Goal: Task Accomplishment & Management: Use online tool/utility

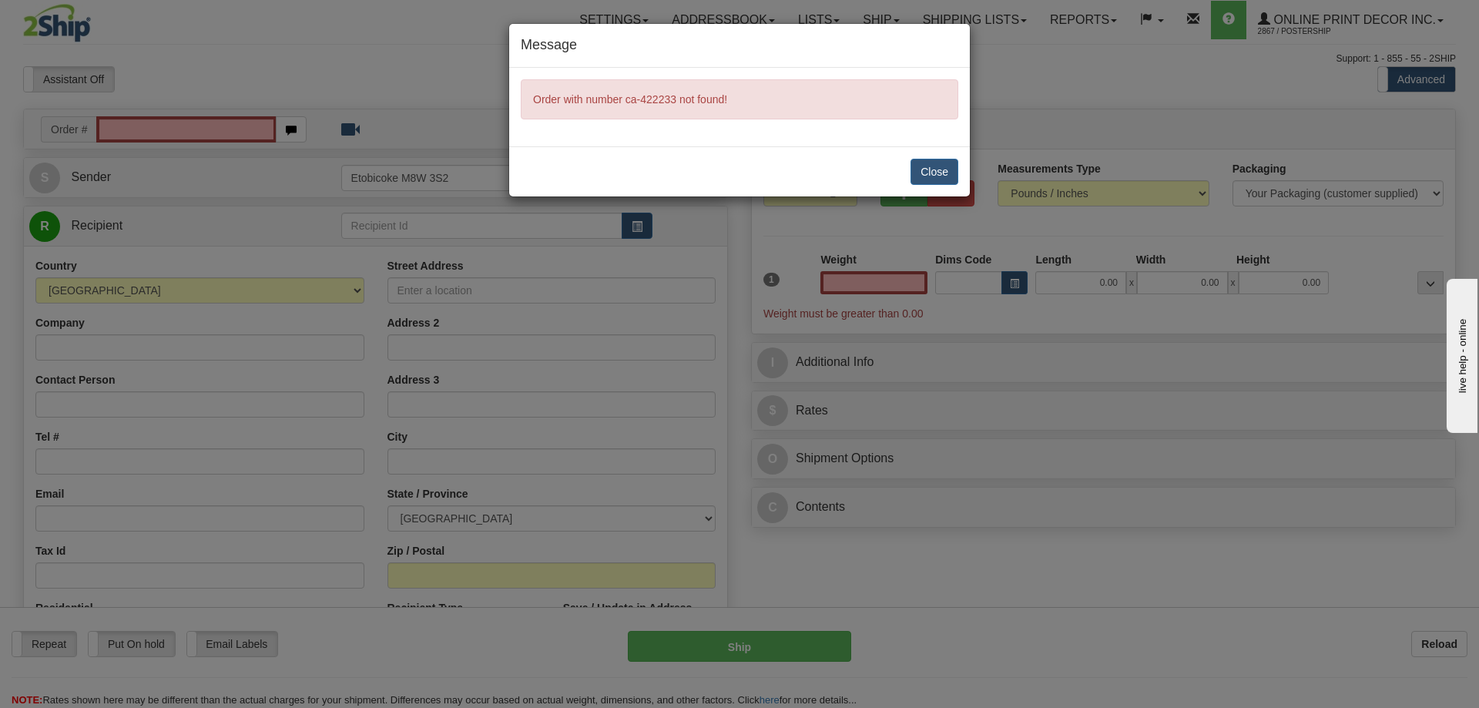
type input "0.00"
click at [934, 163] on button "Close" at bounding box center [934, 172] width 48 height 26
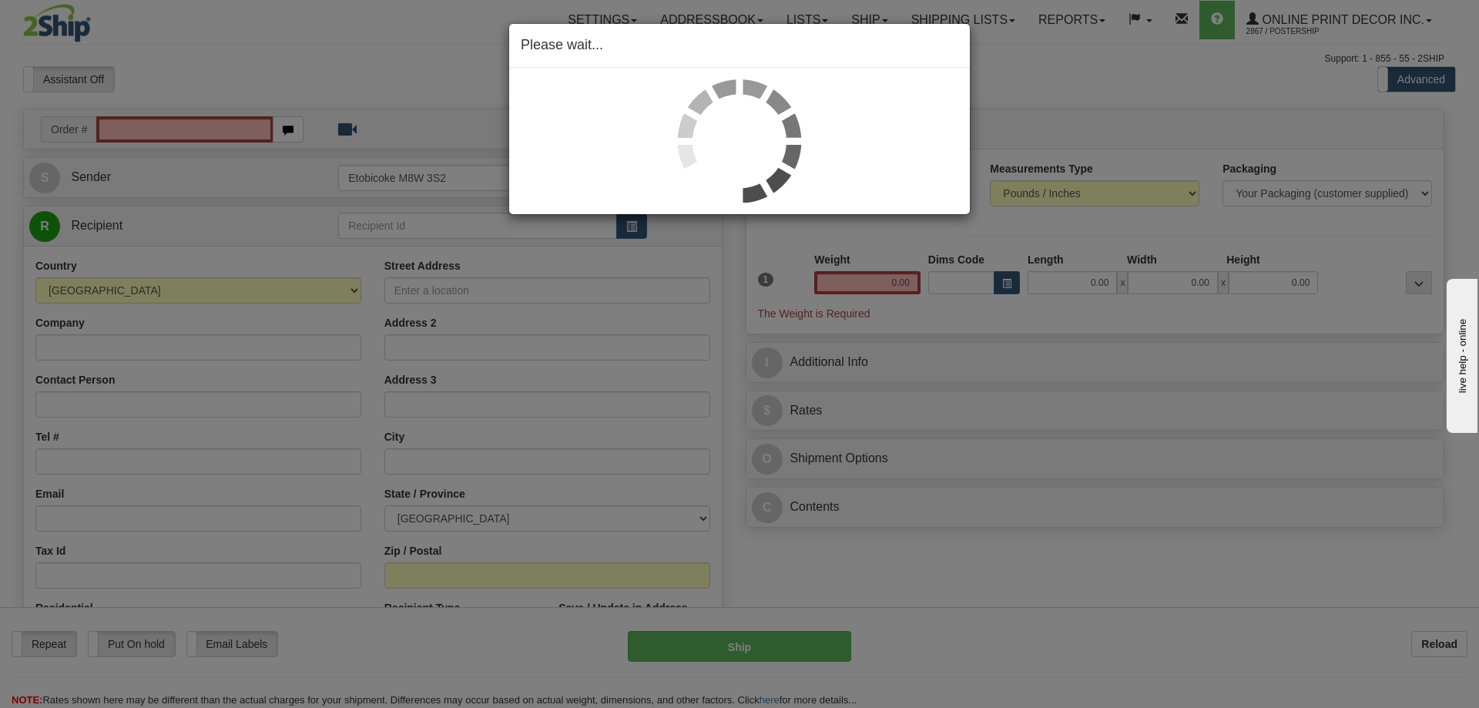
click at [129, 130] on div "Please wait..." at bounding box center [739, 354] width 1479 height 708
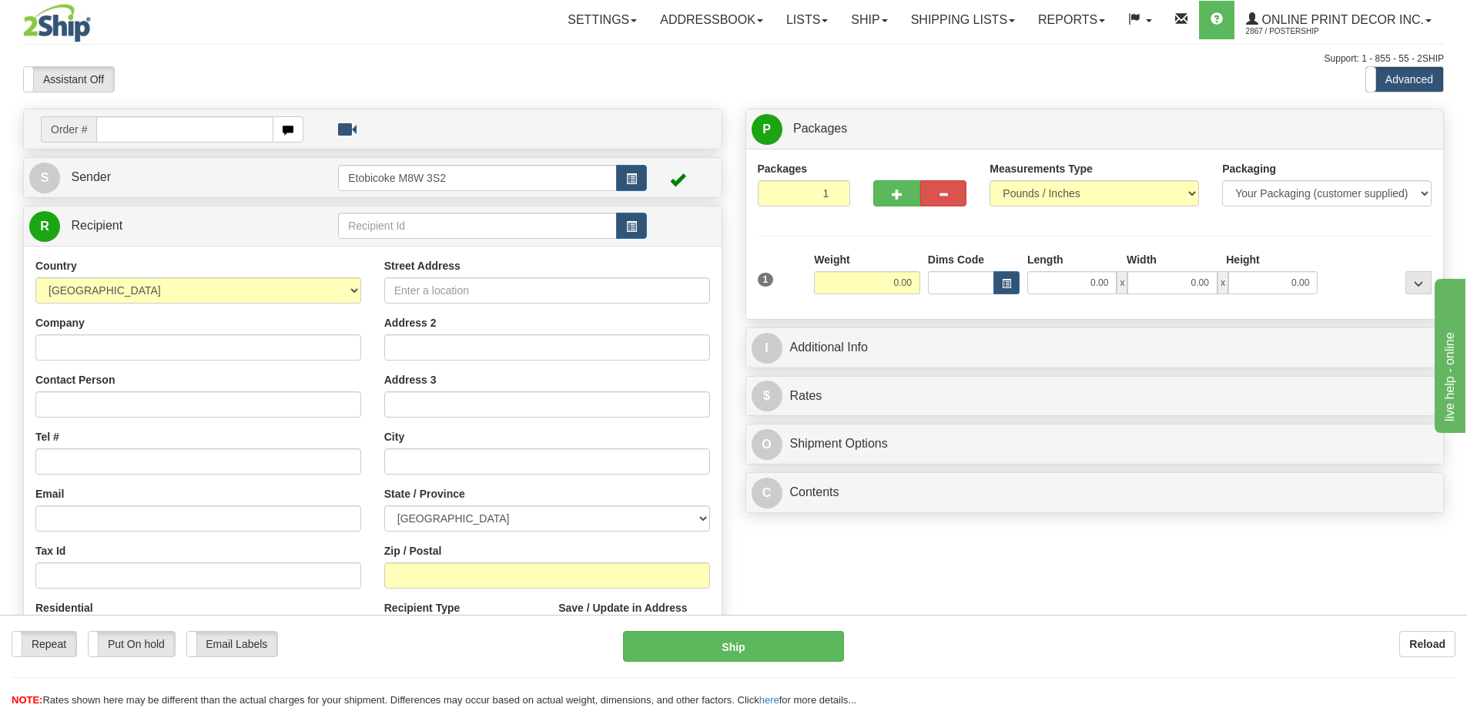
click at [149, 128] on input "text" at bounding box center [184, 129] width 177 height 26
type input "ca-422233"
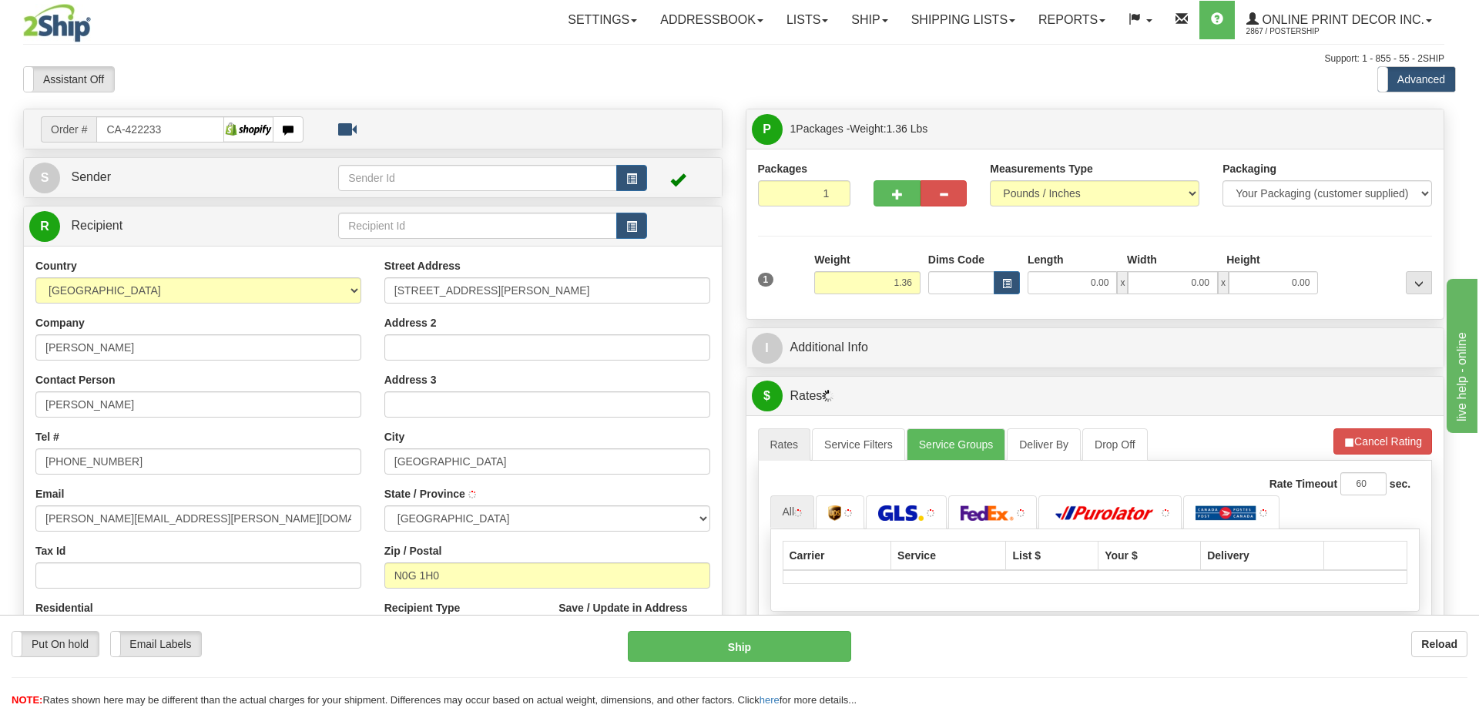
type input "BRUSSELS"
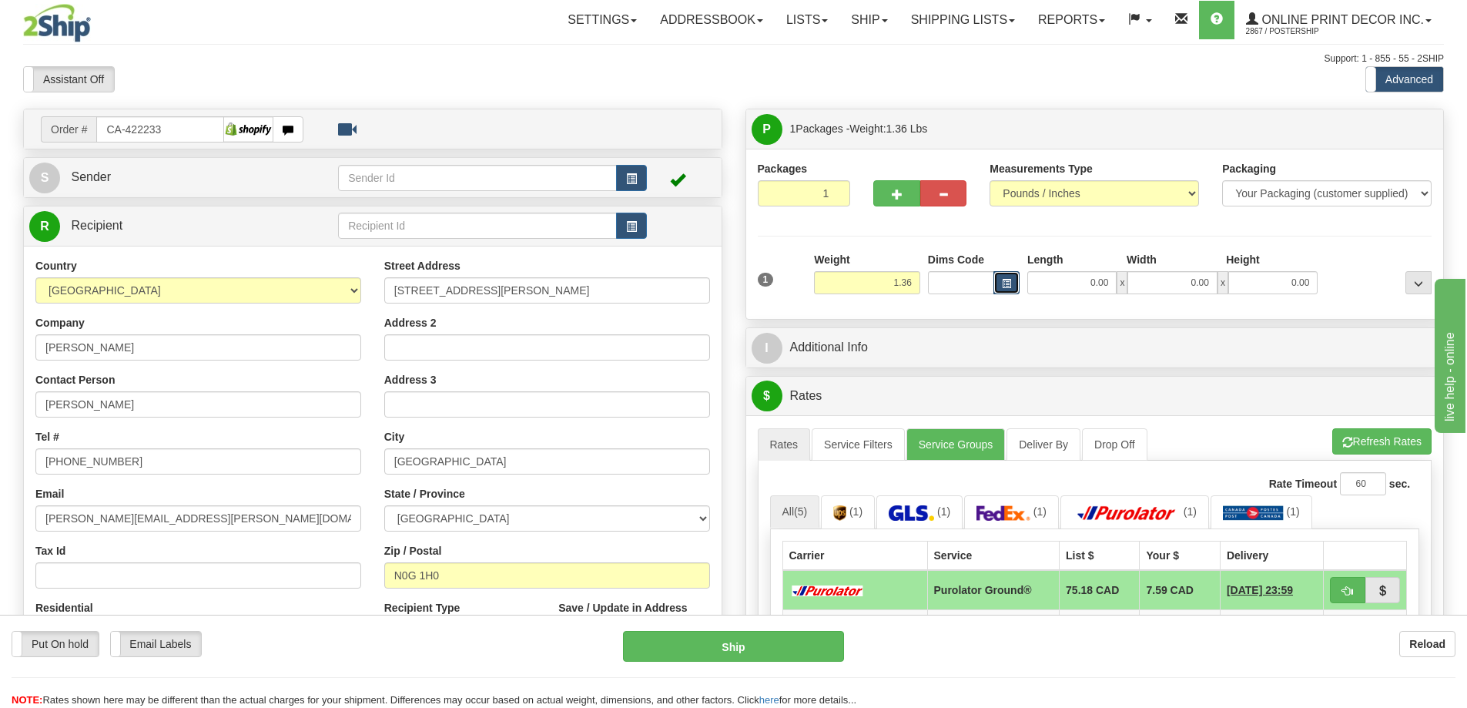
click at [1011, 283] on button "button" at bounding box center [1007, 282] width 26 height 23
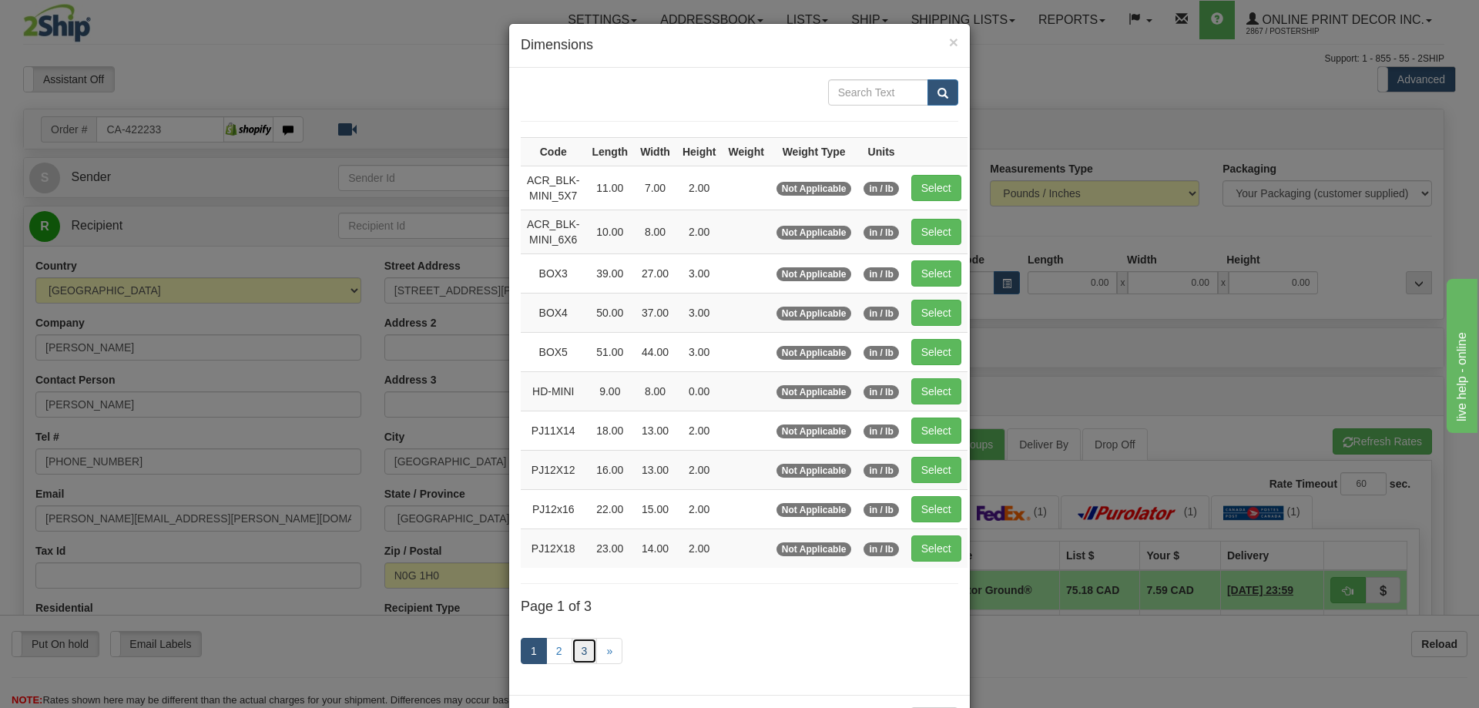
click at [575, 649] on link "3" at bounding box center [585, 651] width 26 height 26
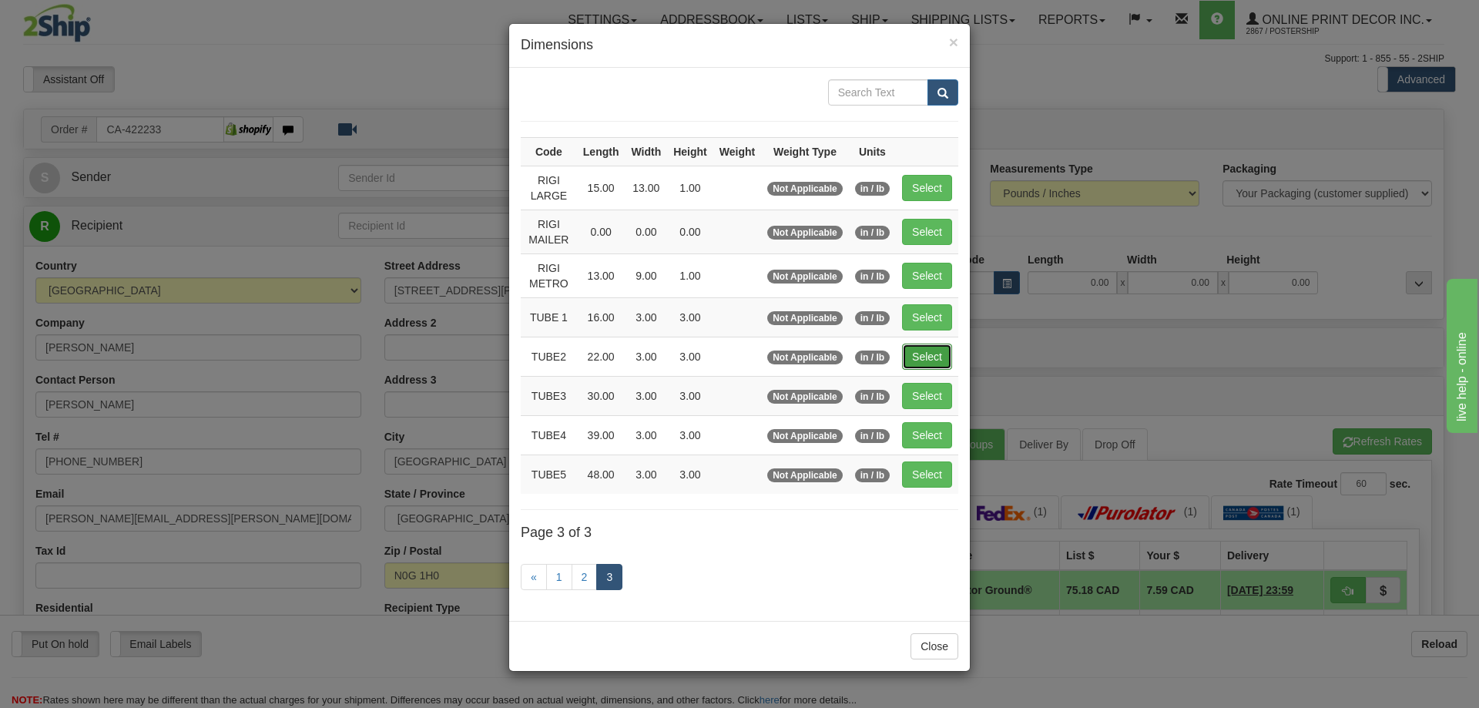
click at [947, 355] on button "Select" at bounding box center [927, 357] width 50 height 26
type input "TUBE2"
type input "22.00"
type input "3.00"
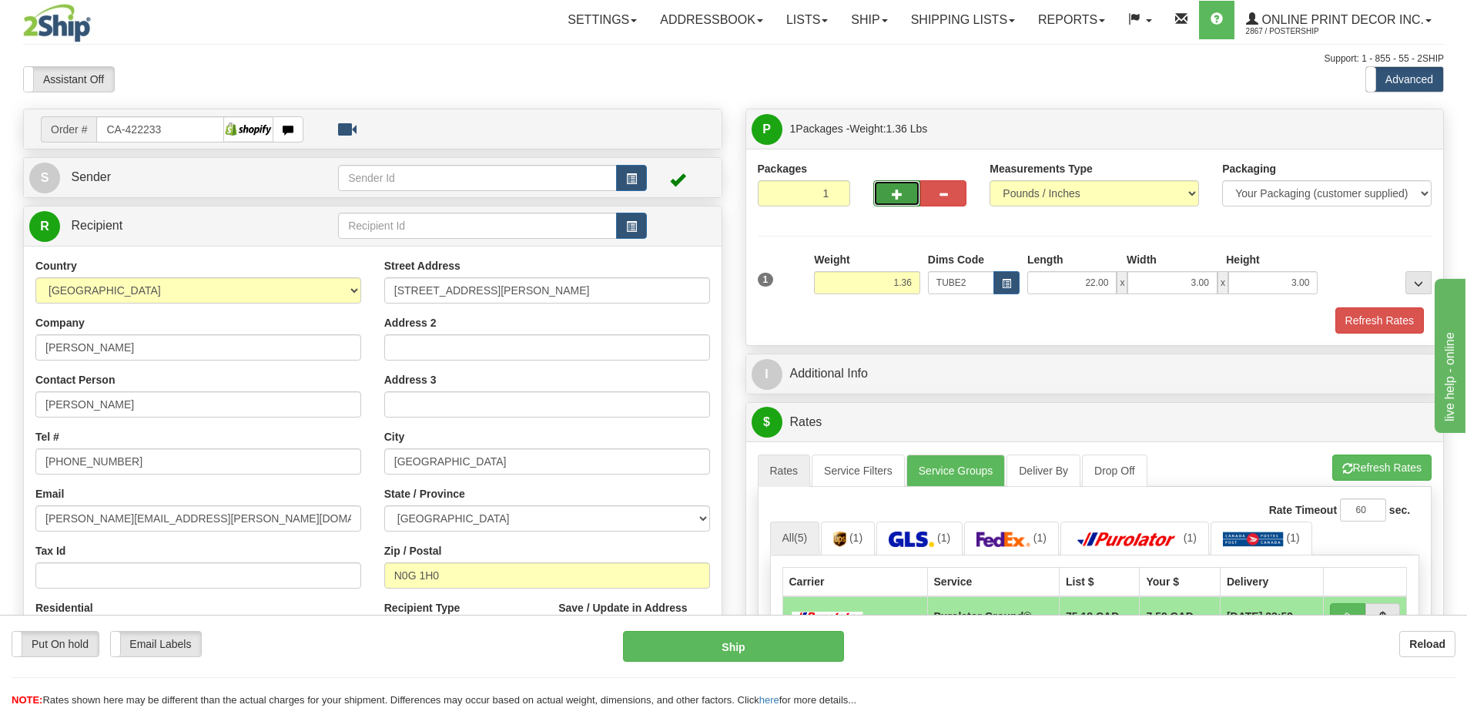
click at [899, 189] on span "button" at bounding box center [897, 194] width 11 height 10
radio input "true"
type input "2"
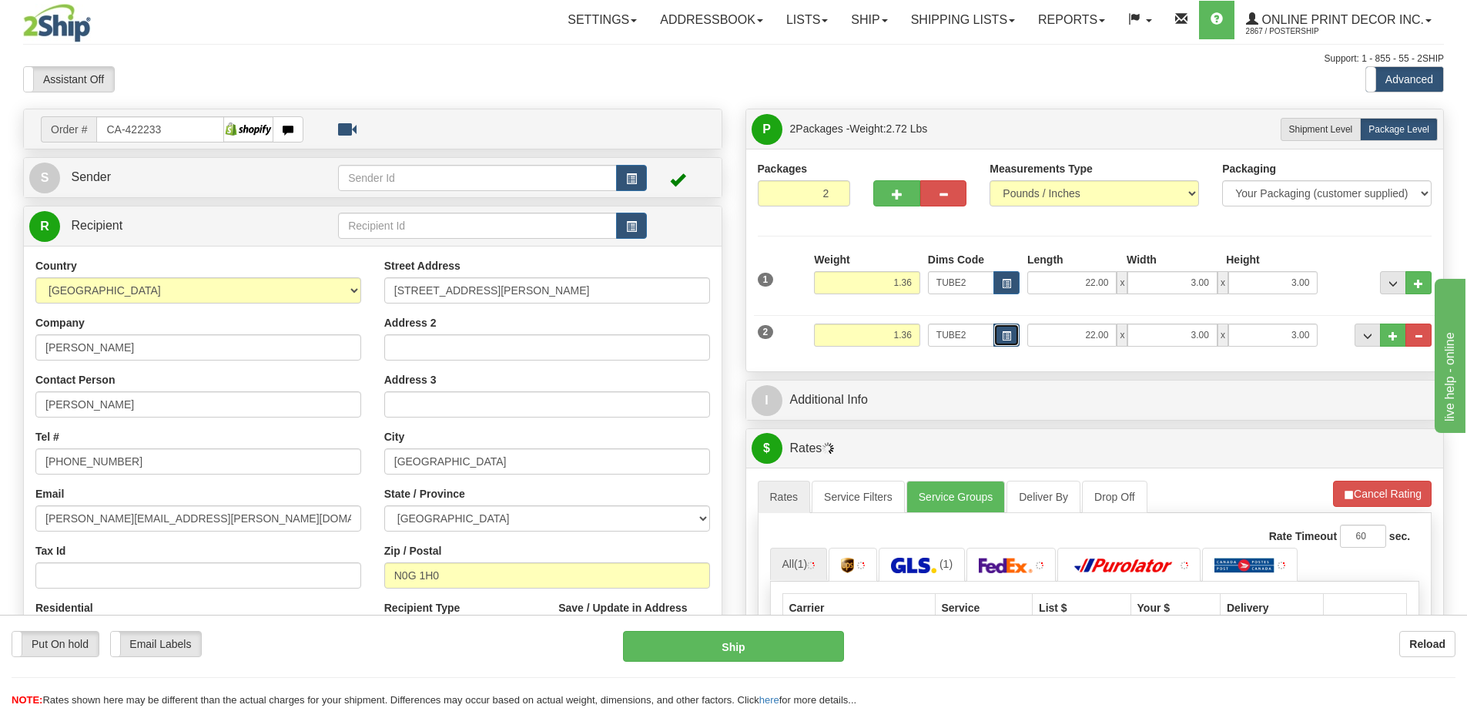
click at [1004, 329] on button "button" at bounding box center [1007, 335] width 26 height 23
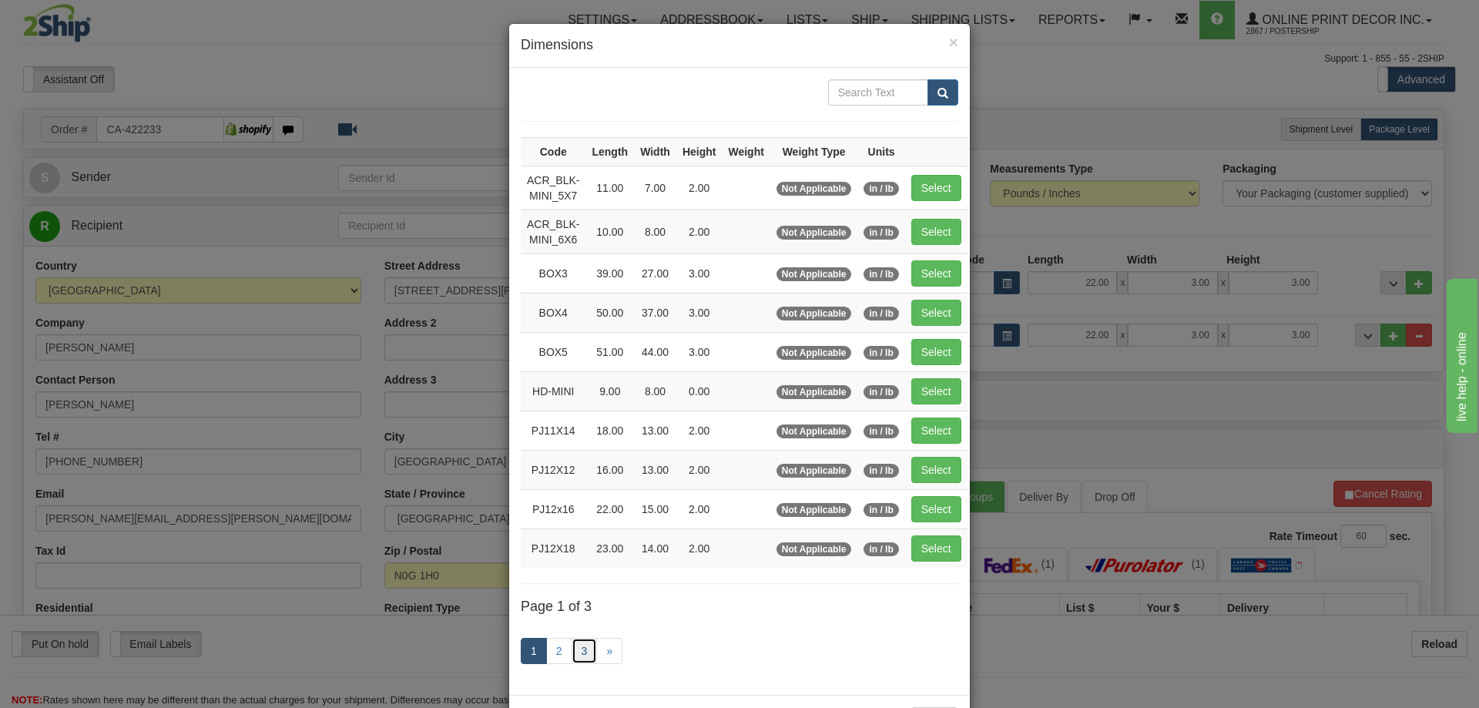
drag, startPoint x: 579, startPoint y: 641, endPoint x: 592, endPoint y: 635, distance: 14.5
click at [581, 640] on link "3" at bounding box center [585, 651] width 26 height 26
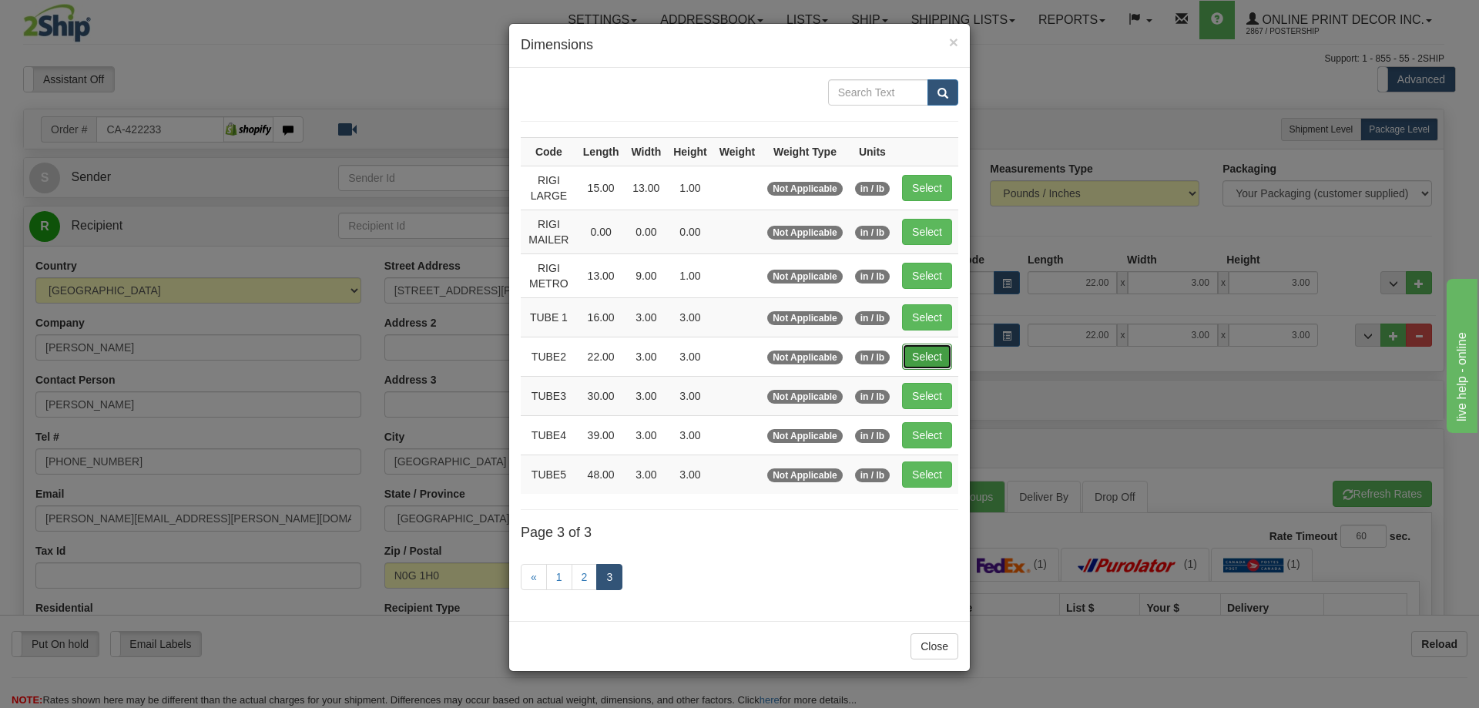
click at [934, 345] on button "Select" at bounding box center [927, 357] width 50 height 26
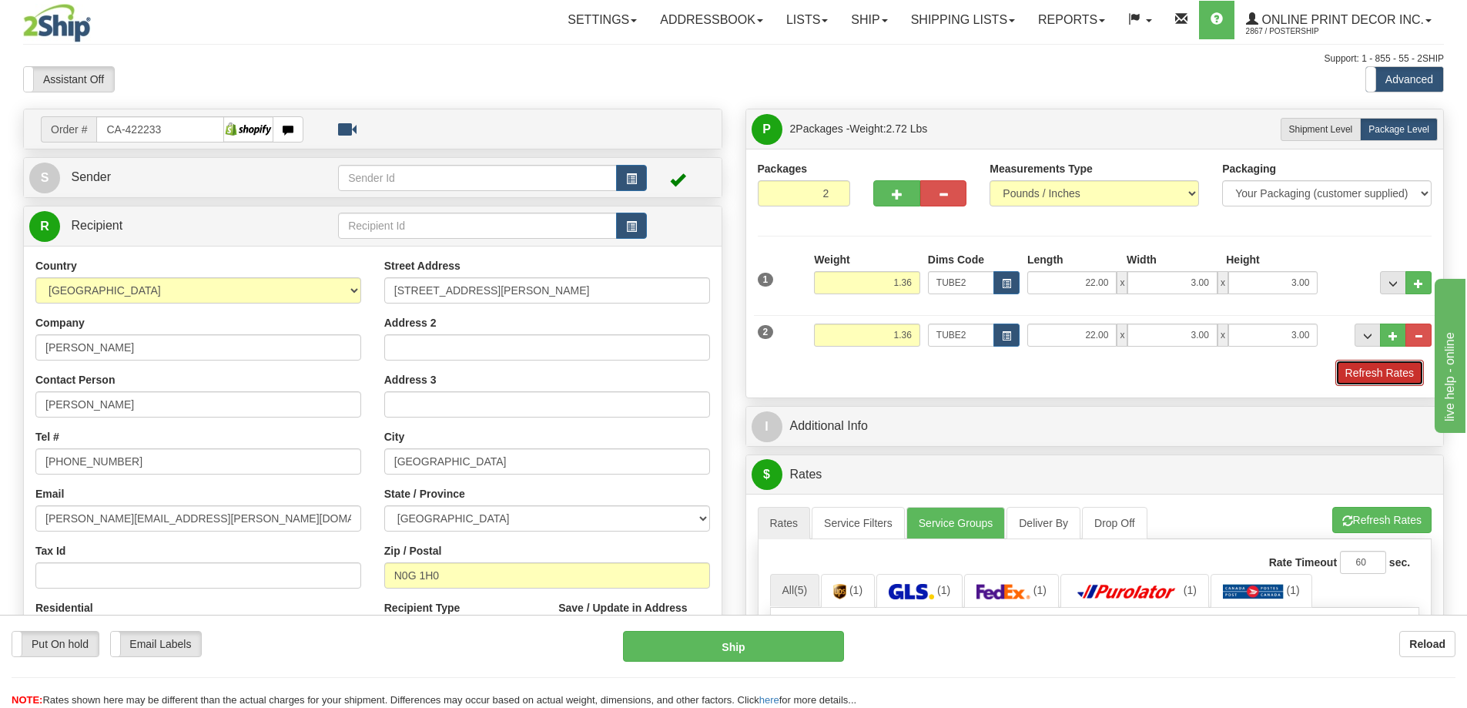
click at [1358, 367] on button "Refresh Rates" at bounding box center [1380, 373] width 89 height 26
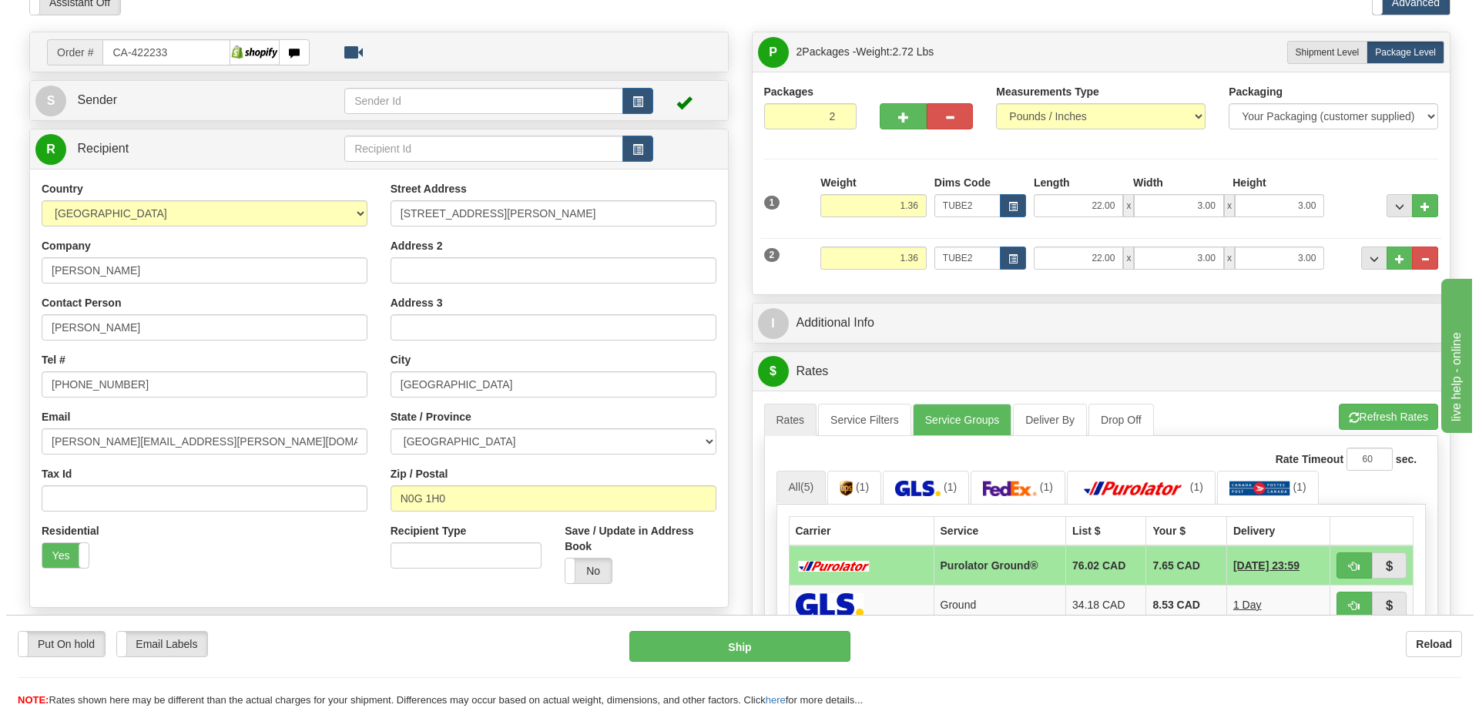
scroll to position [154, 0]
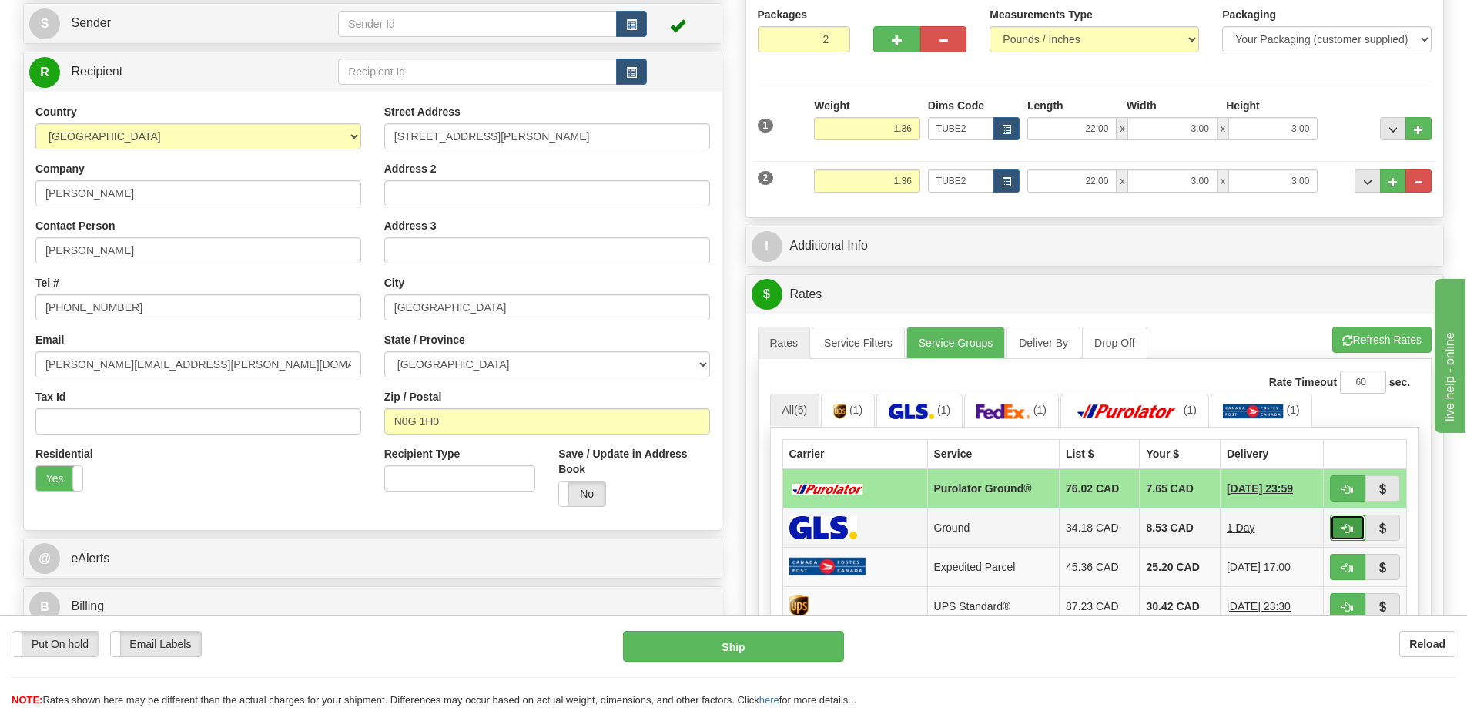
click at [1335, 528] on button "button" at bounding box center [1347, 528] width 35 height 26
type input "1"
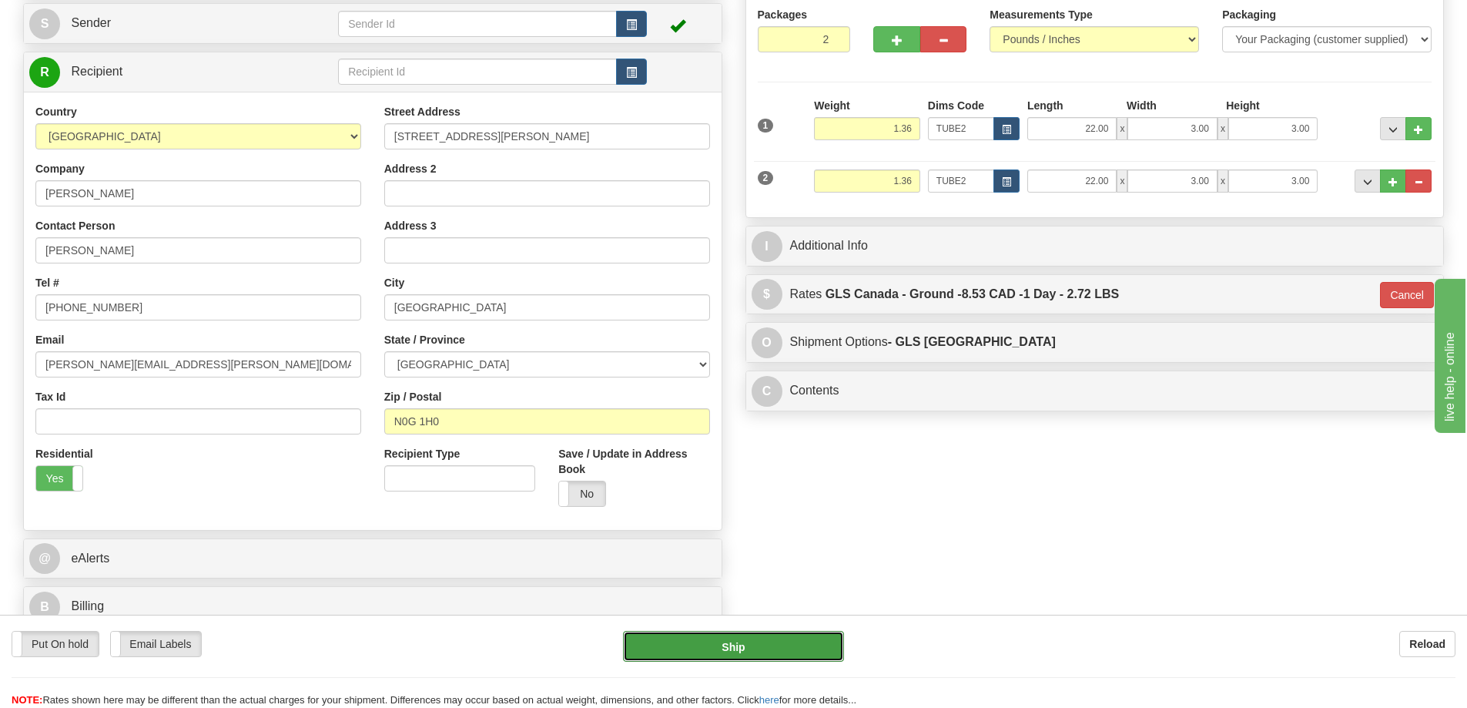
click at [761, 649] on button "Ship" at bounding box center [733, 646] width 221 height 31
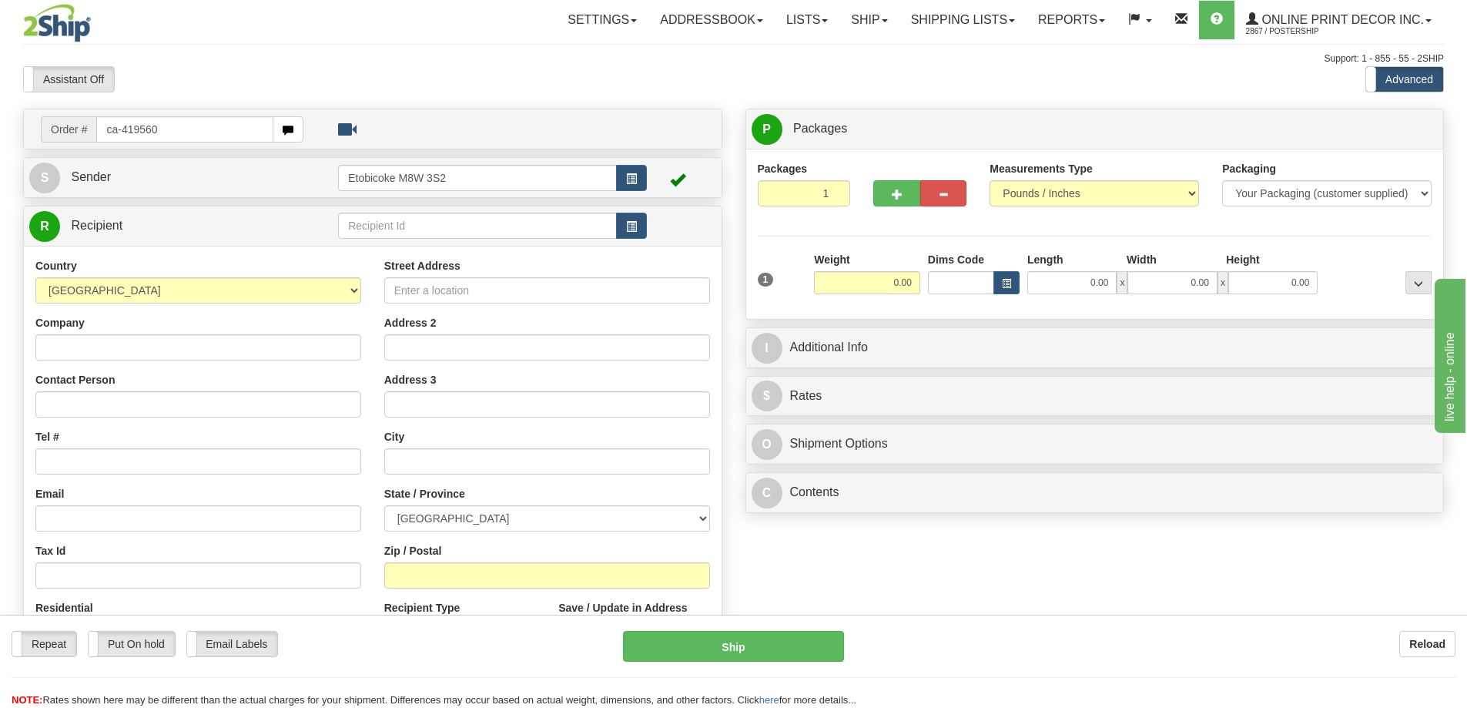
type input "ca-419560"
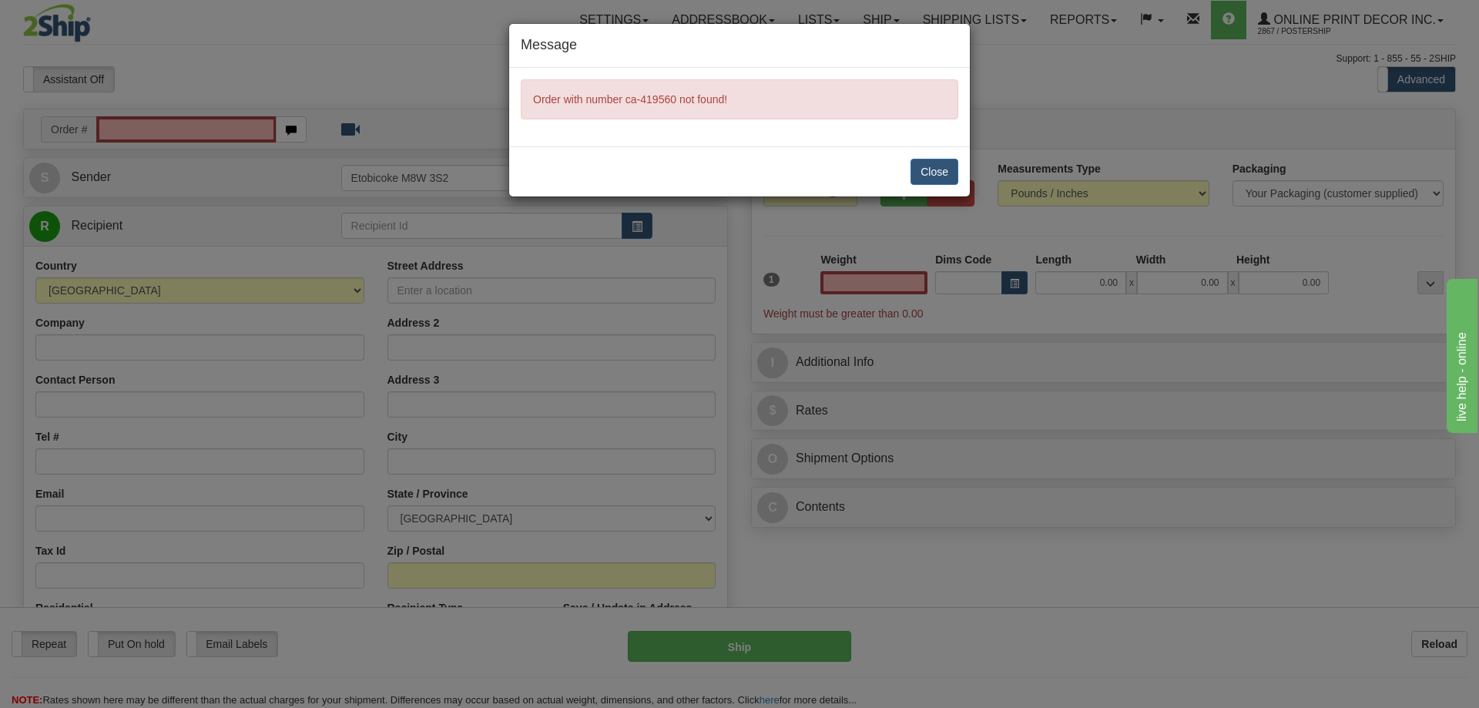
type input "0.00"
drag, startPoint x: 931, startPoint y: 173, endPoint x: 918, endPoint y: 164, distance: 15.6
click at [931, 171] on button "Close" at bounding box center [934, 172] width 48 height 26
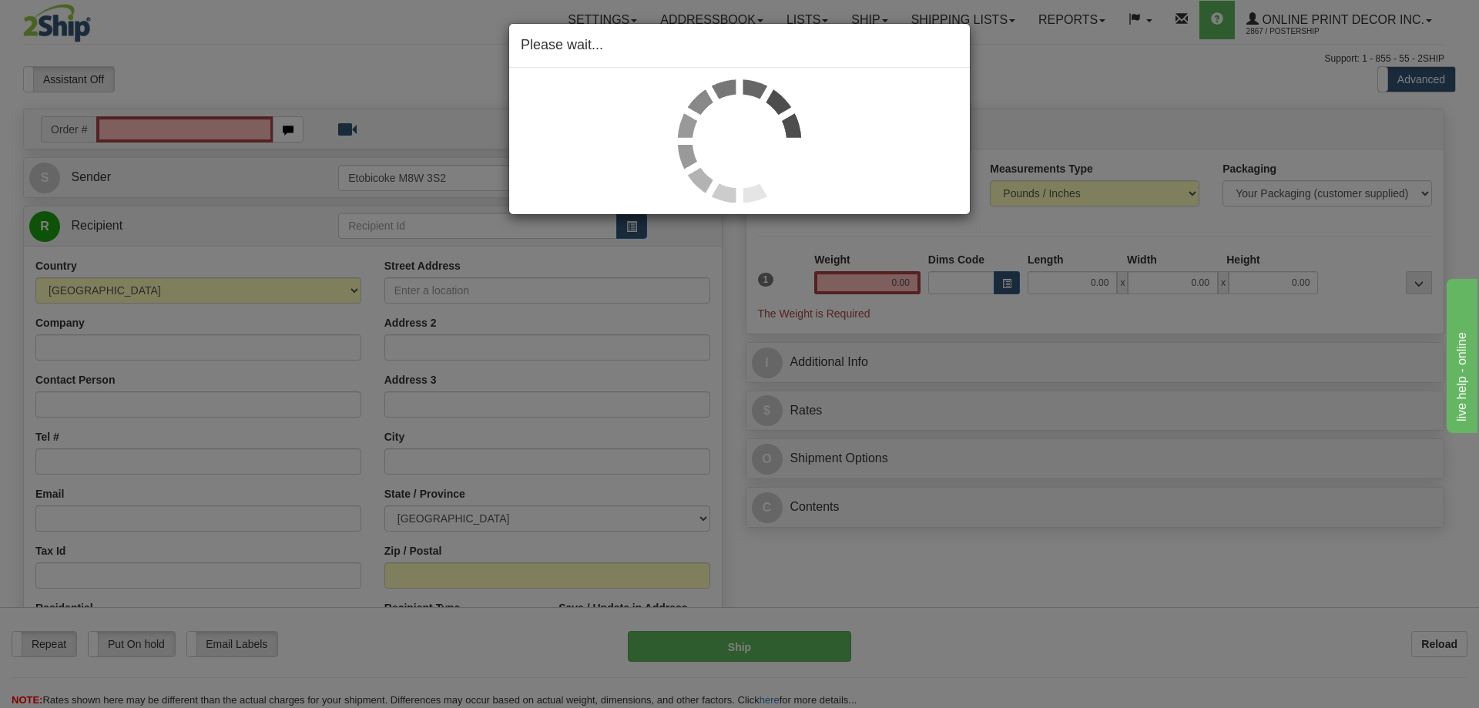
click at [166, 125] on div "Please wait..." at bounding box center [739, 354] width 1479 height 708
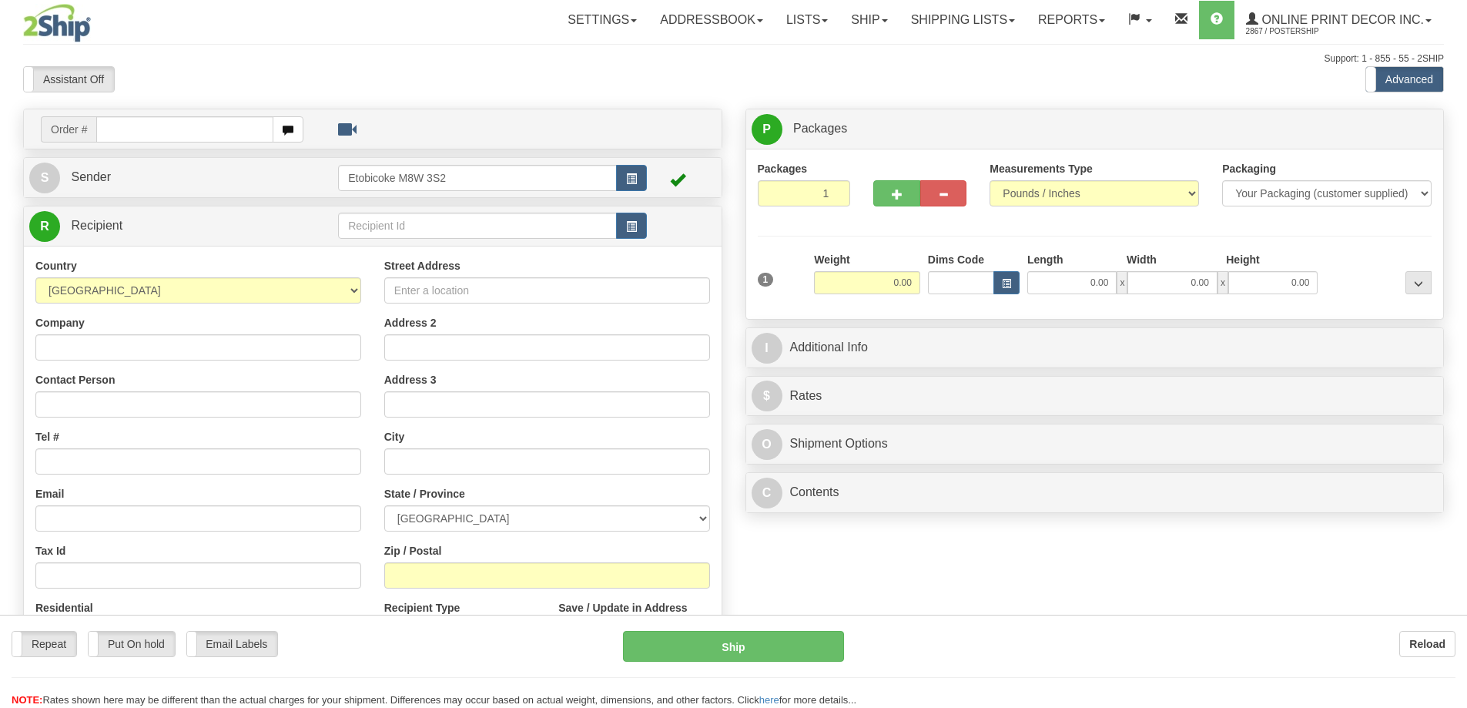
click at [159, 132] on div at bounding box center [733, 354] width 1467 height 708
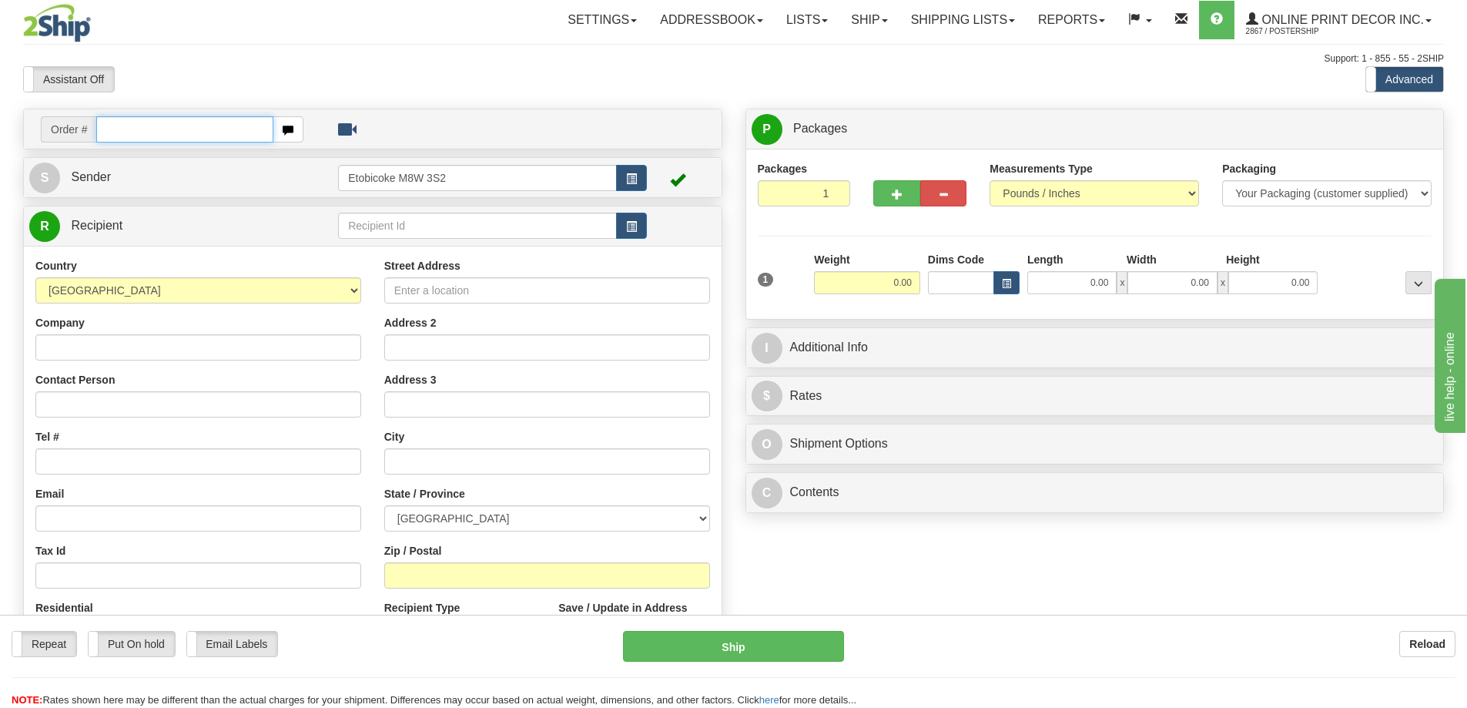
click at [159, 132] on input "text" at bounding box center [184, 129] width 177 height 26
type input "ca-419560"
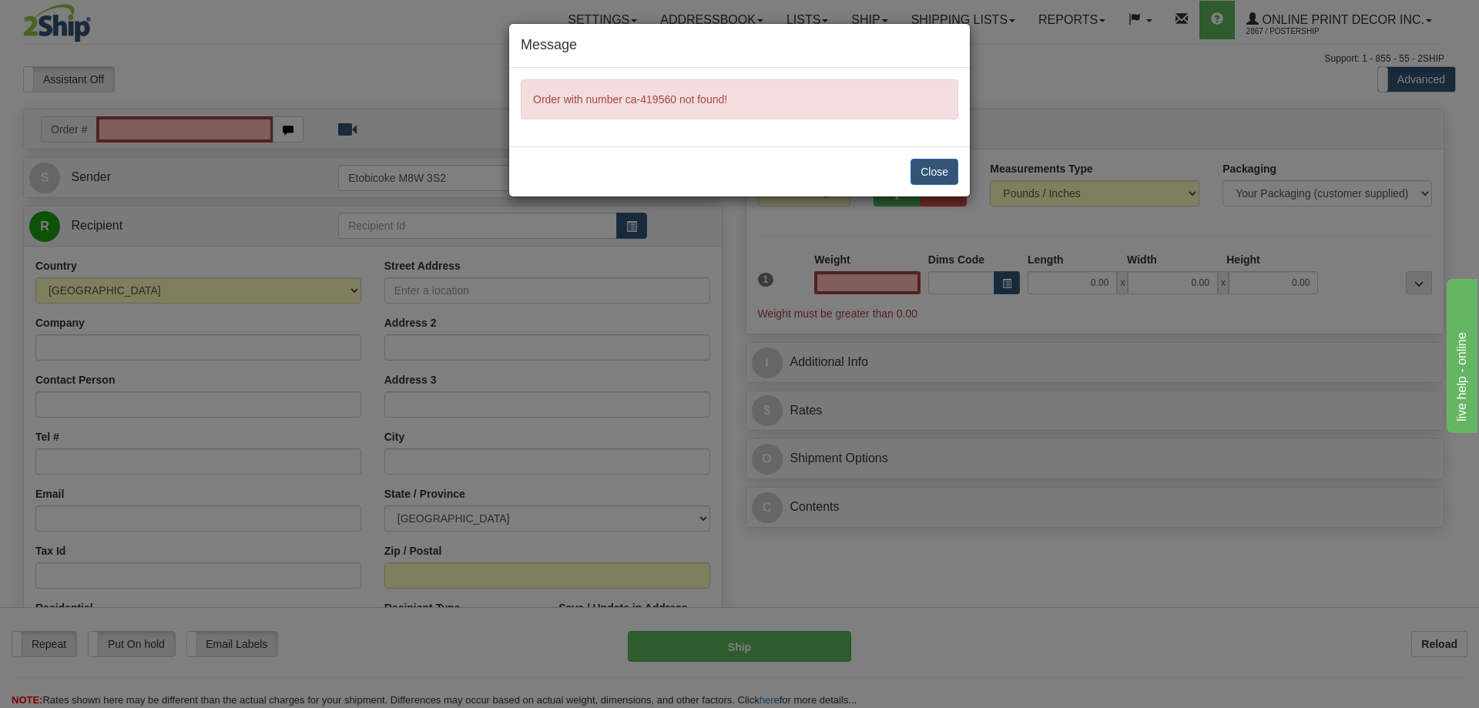
type input "0.00"
click at [918, 163] on button "Close" at bounding box center [934, 172] width 48 height 26
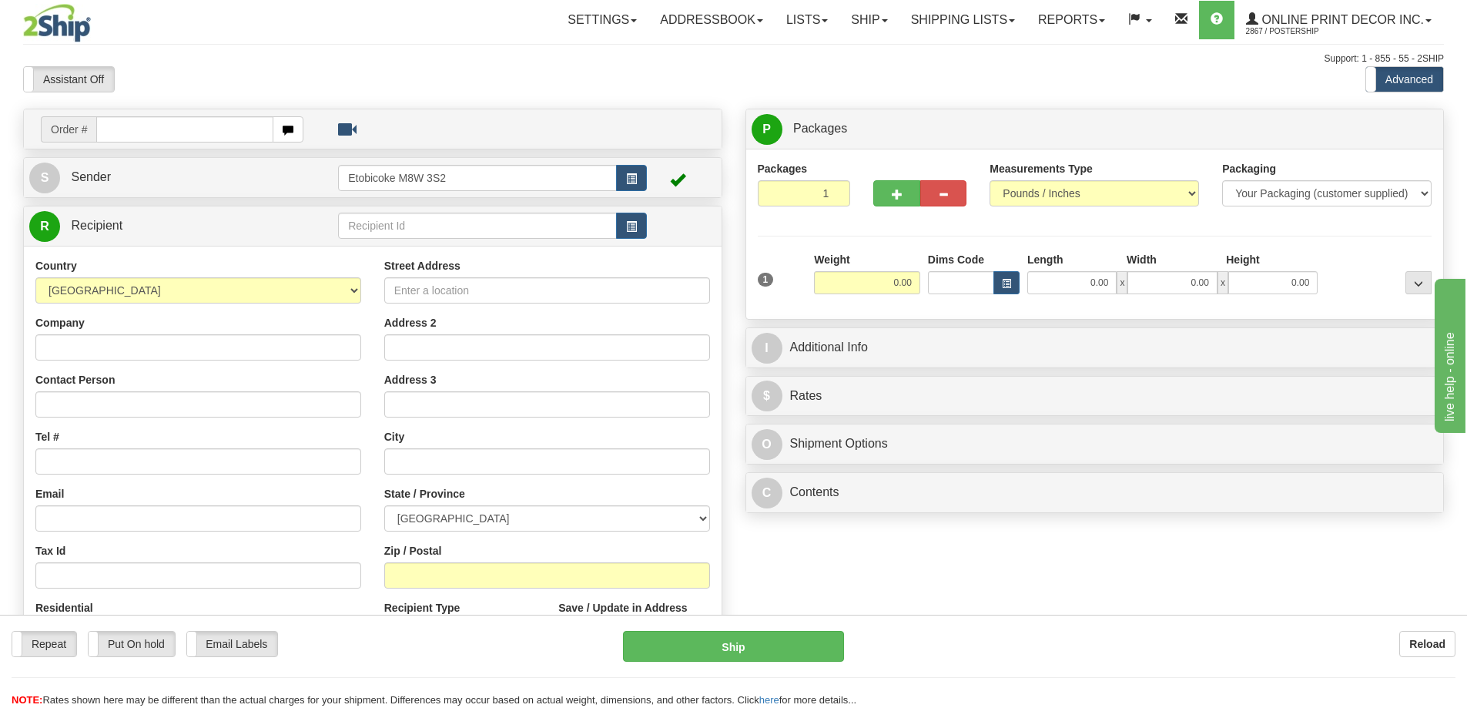
click at [66, 402] on div "Toggle navigation Settings Shipping Preferences Fields Preferences New" at bounding box center [733, 433] width 1467 height 867
click at [66, 391] on div "Contact Person" at bounding box center [198, 394] width 326 height 45
click at [79, 402] on input "Ashley Abb" at bounding box center [198, 404] width 326 height 26
click at [121, 398] on input "Ashleigh Abb" at bounding box center [198, 404] width 326 height 26
type input "Ashleigh Abbott"
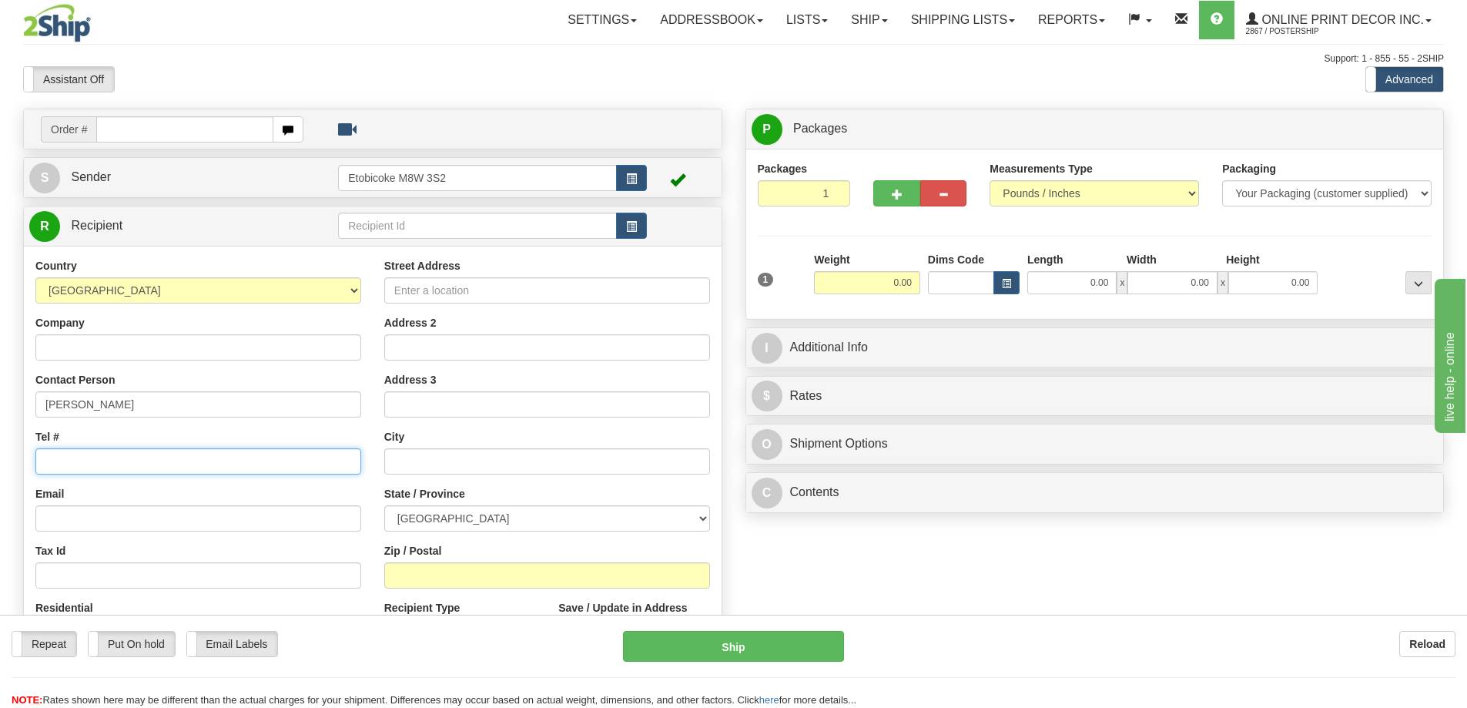
click at [71, 461] on input "Tel #" at bounding box center [198, 461] width 326 height 26
type input "18773353312"
click at [499, 296] on input "Street Address" at bounding box center [547, 290] width 326 height 26
type input "44 Bond St E"
click at [415, 465] on input "text" at bounding box center [547, 461] width 326 height 26
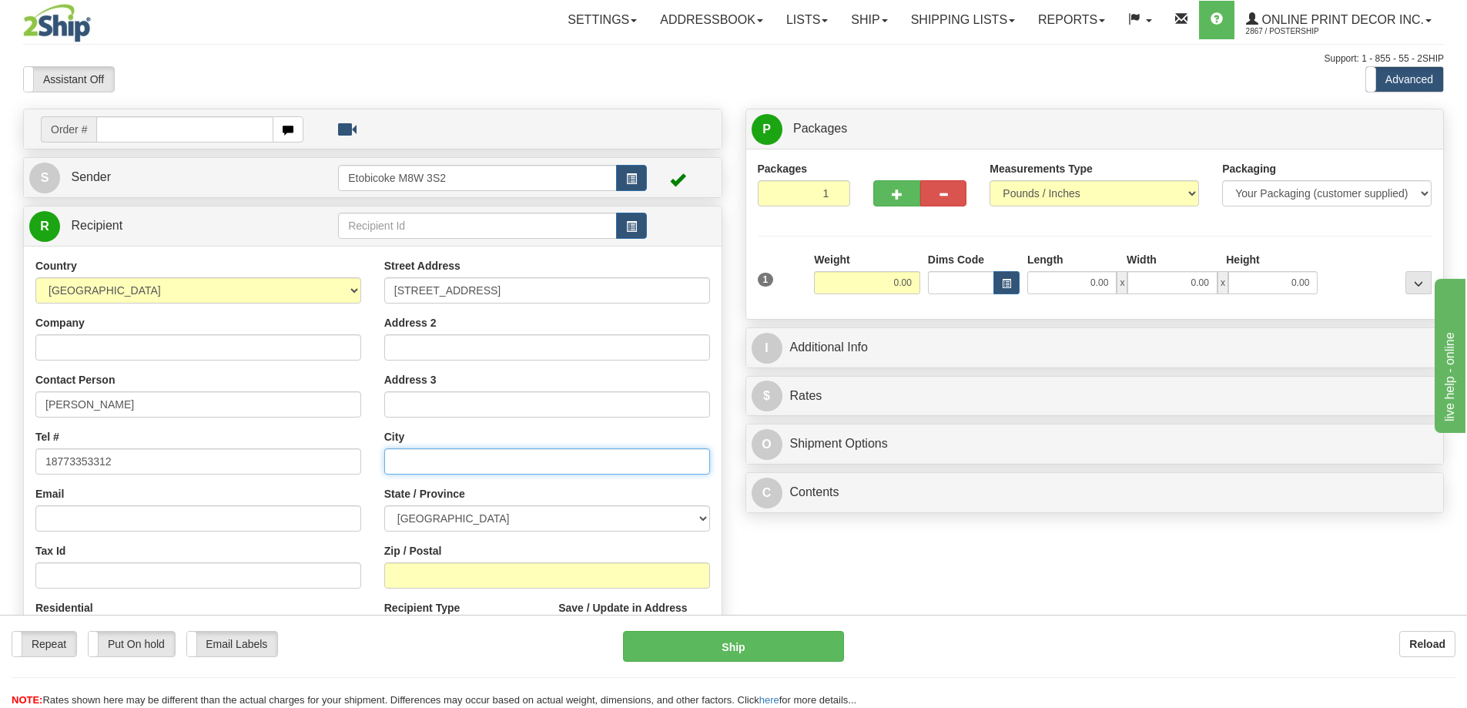
click at [417, 463] on input "text" at bounding box center [547, 461] width 326 height 26
type input "Oshawa"
click at [686, 515] on select "ALBERTA BRITISH COLUMBIA MANITOBA NEW BRUNSWICK NEWFOUNDLAND NOVA SCOTIA NUNAVU…" at bounding box center [547, 518] width 326 height 26
select select "ON"
click at [384, 507] on select "ALBERTA BRITISH COLUMBIA MANITOBA NEW BRUNSWICK NEWFOUNDLAND NOVA SCOTIA NUNAVU…" at bounding box center [547, 518] width 326 height 26
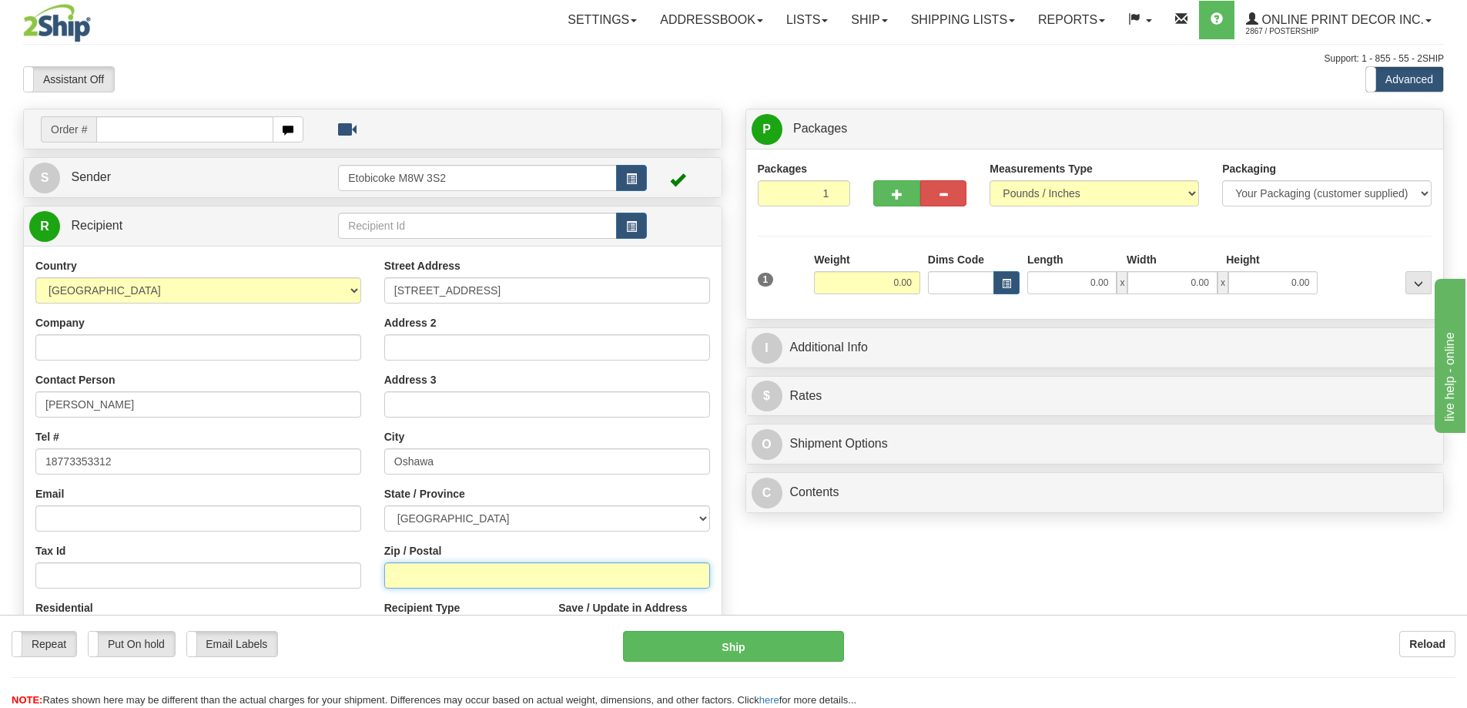
click at [422, 566] on input "Zip / Postal" at bounding box center [547, 575] width 326 height 26
click at [417, 572] on input "L1g 1b1" at bounding box center [547, 575] width 326 height 26
click at [426, 575] on input "L1G1b1" at bounding box center [547, 575] width 326 height 26
type input "L1G1B1"
click at [914, 280] on input "0.00" at bounding box center [867, 282] width 106 height 23
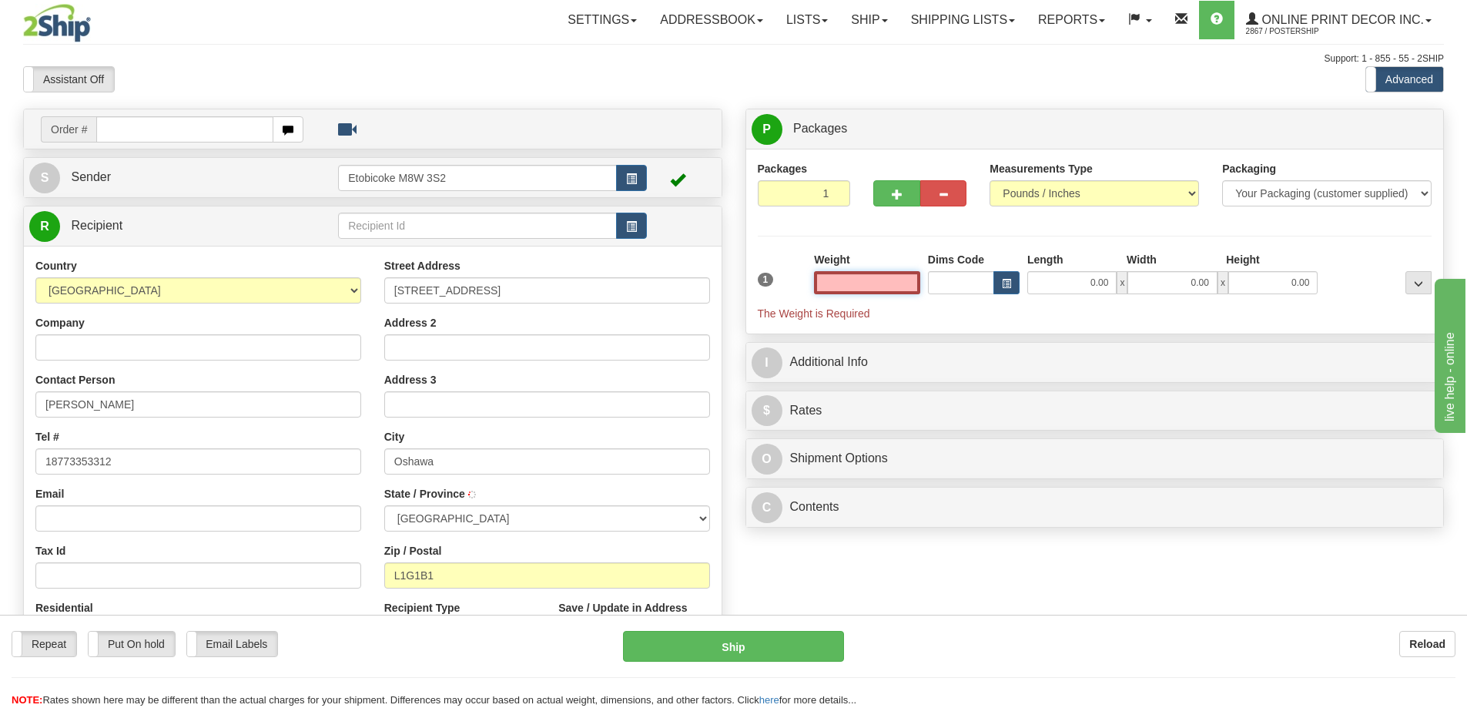
type input "OSHAWA"
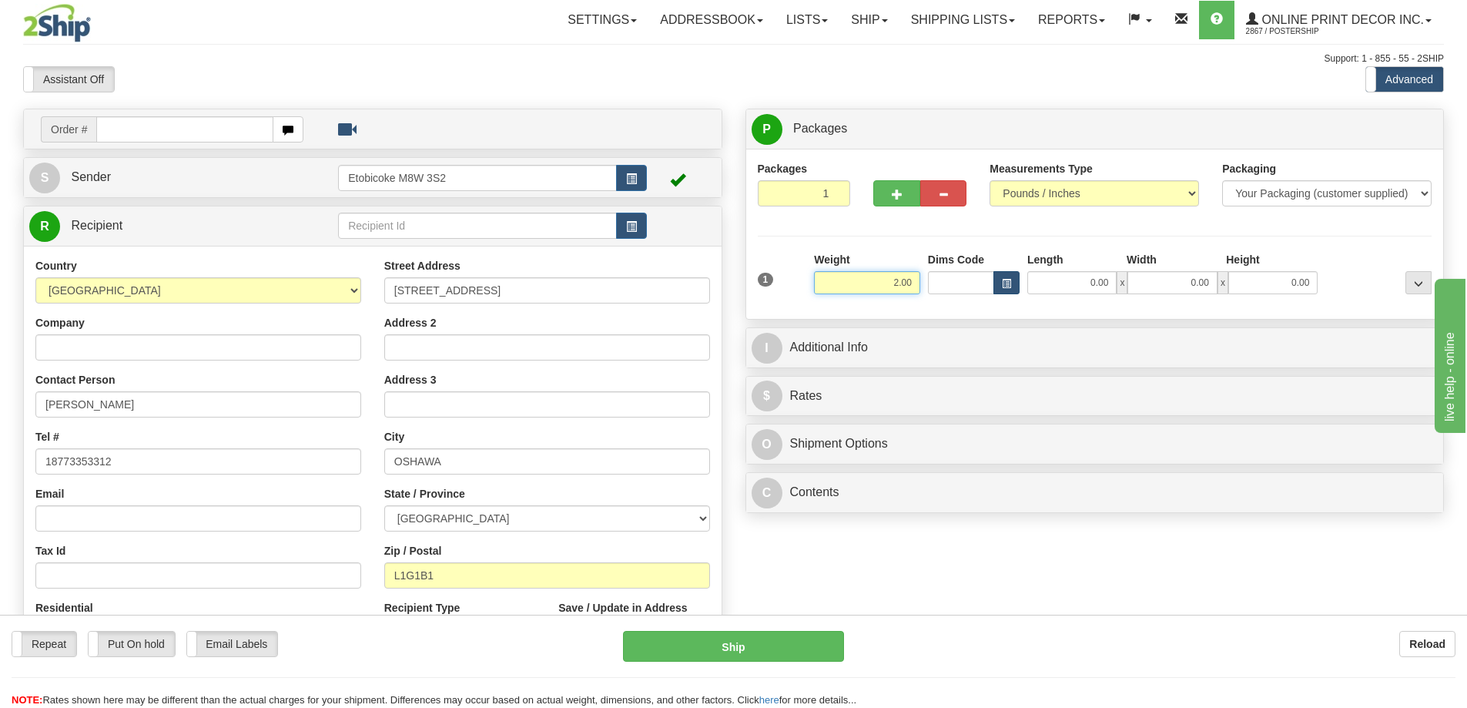
type input "2.00"
click at [1007, 280] on span "button" at bounding box center [1006, 284] width 9 height 8
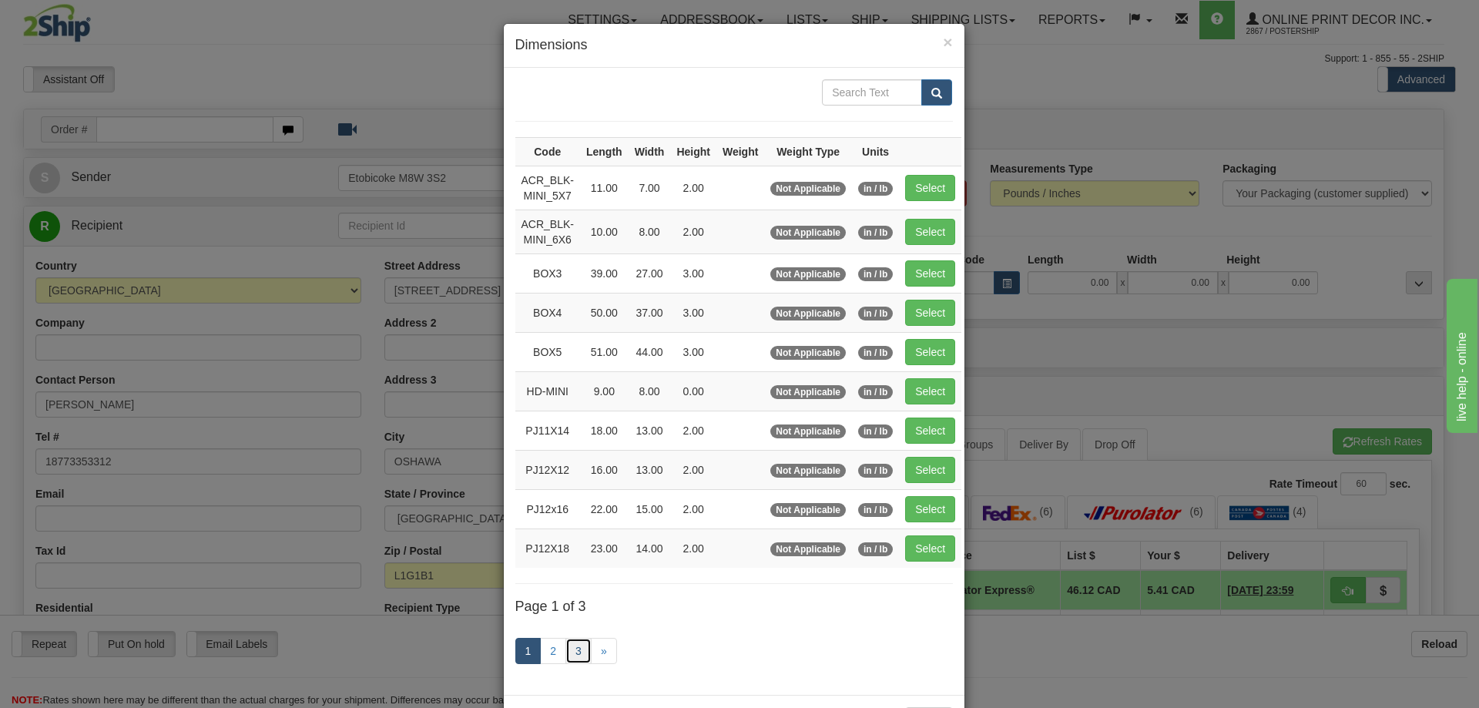
click at [576, 647] on link "3" at bounding box center [578, 651] width 26 height 26
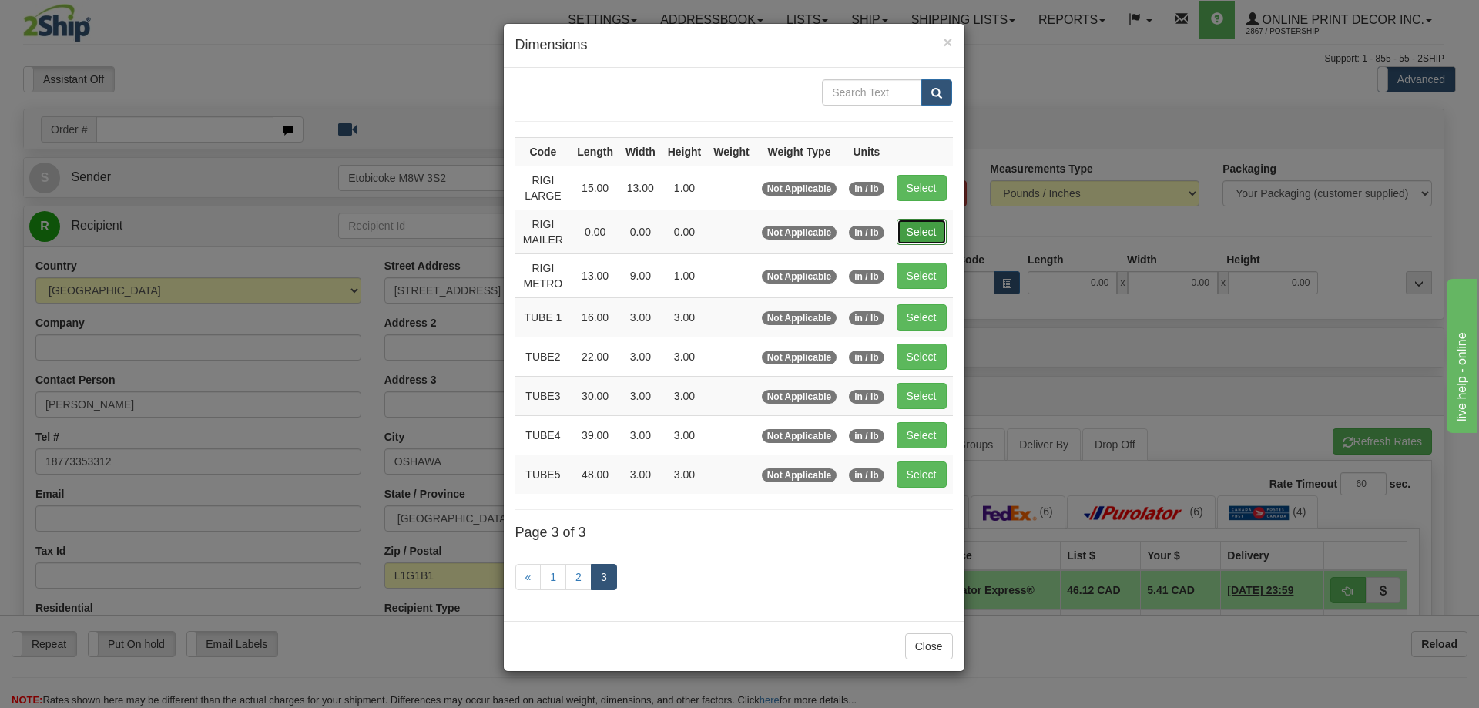
click at [931, 224] on button "Select" at bounding box center [922, 232] width 50 height 26
type input "RIGI MAILER"
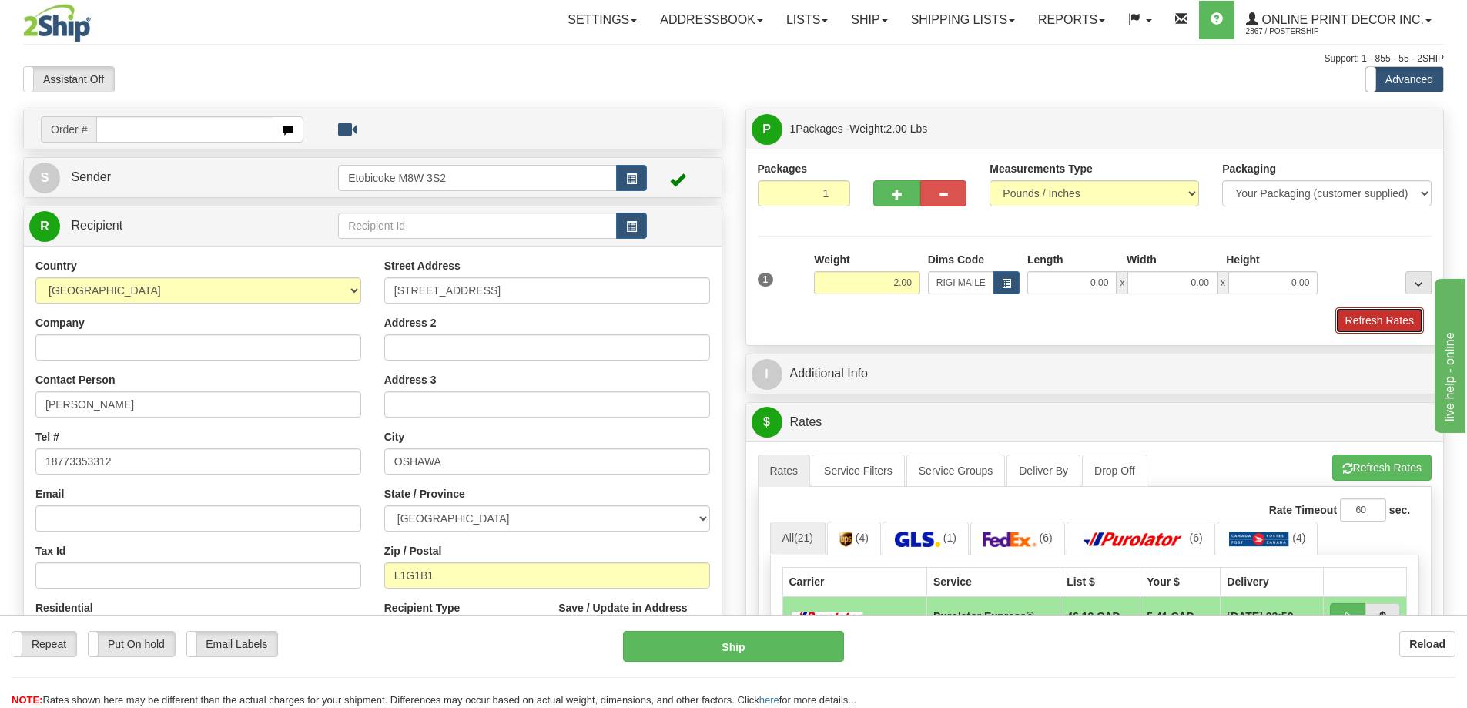
click at [1376, 320] on button "Refresh Rates" at bounding box center [1380, 320] width 89 height 26
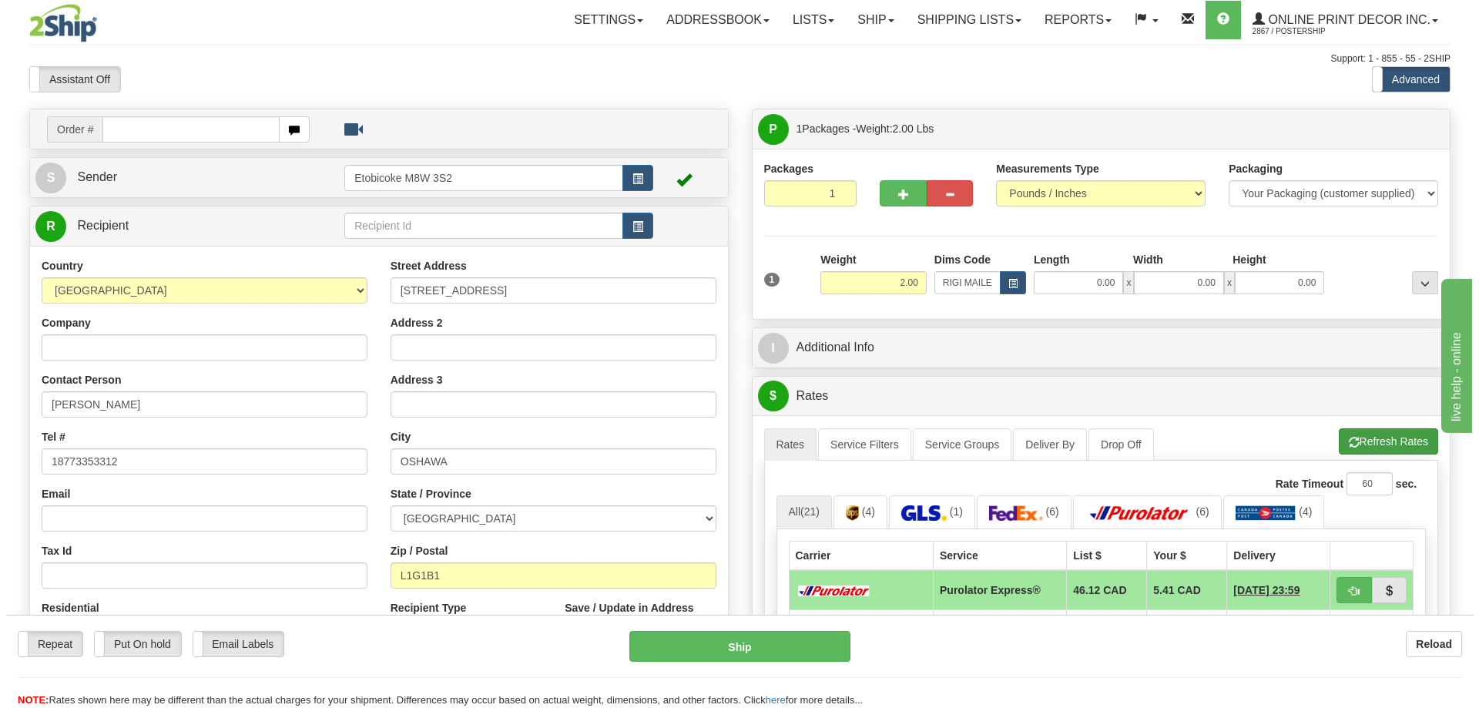
scroll to position [154, 0]
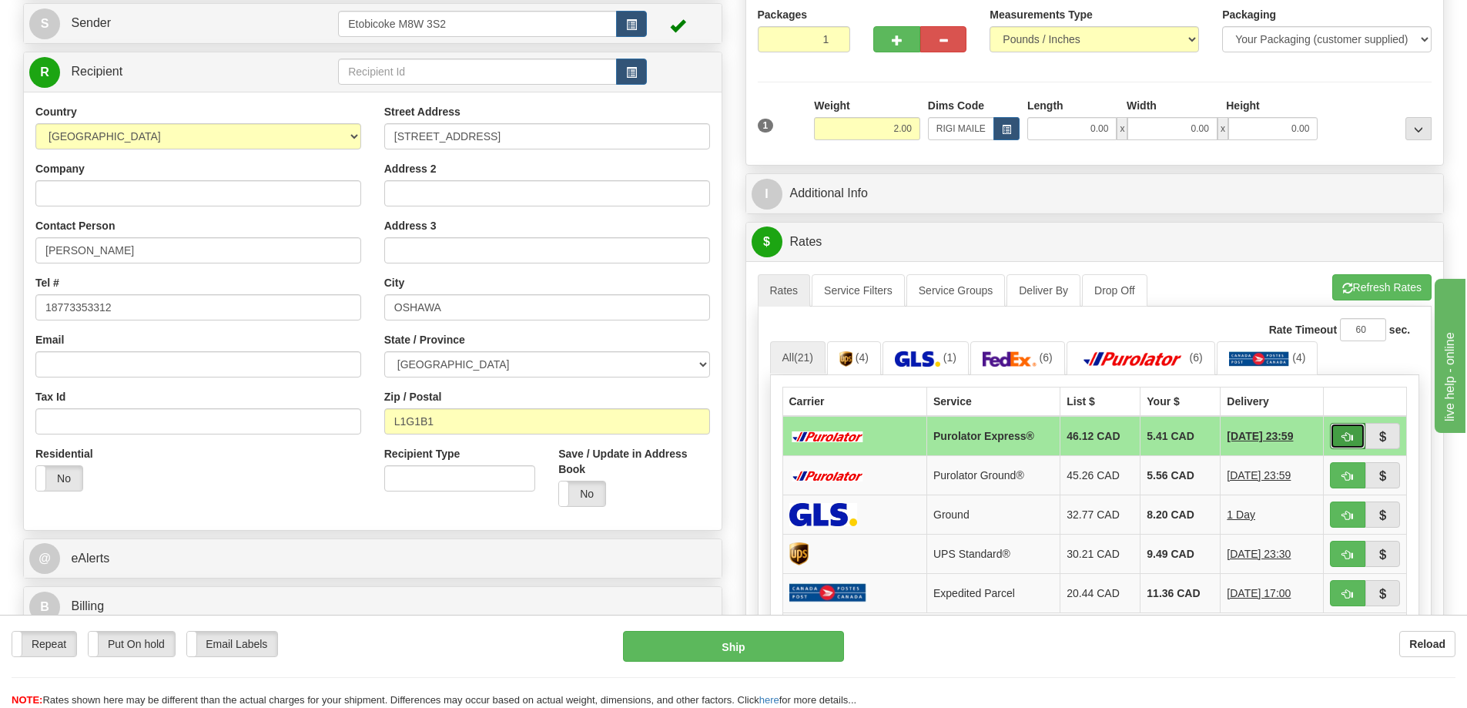
click at [1347, 434] on span "button" at bounding box center [1348, 437] width 11 height 10
type input "202"
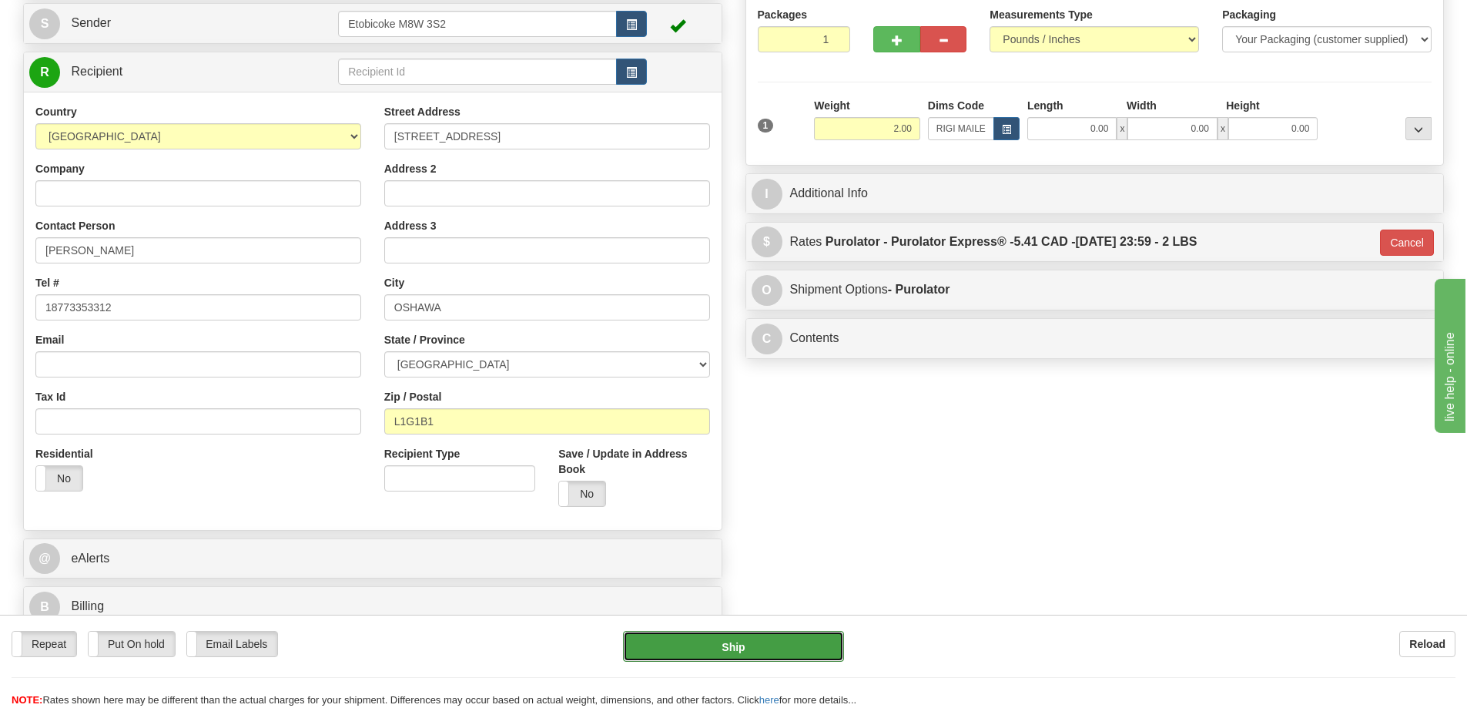
click at [802, 636] on button "Ship" at bounding box center [733, 646] width 221 height 31
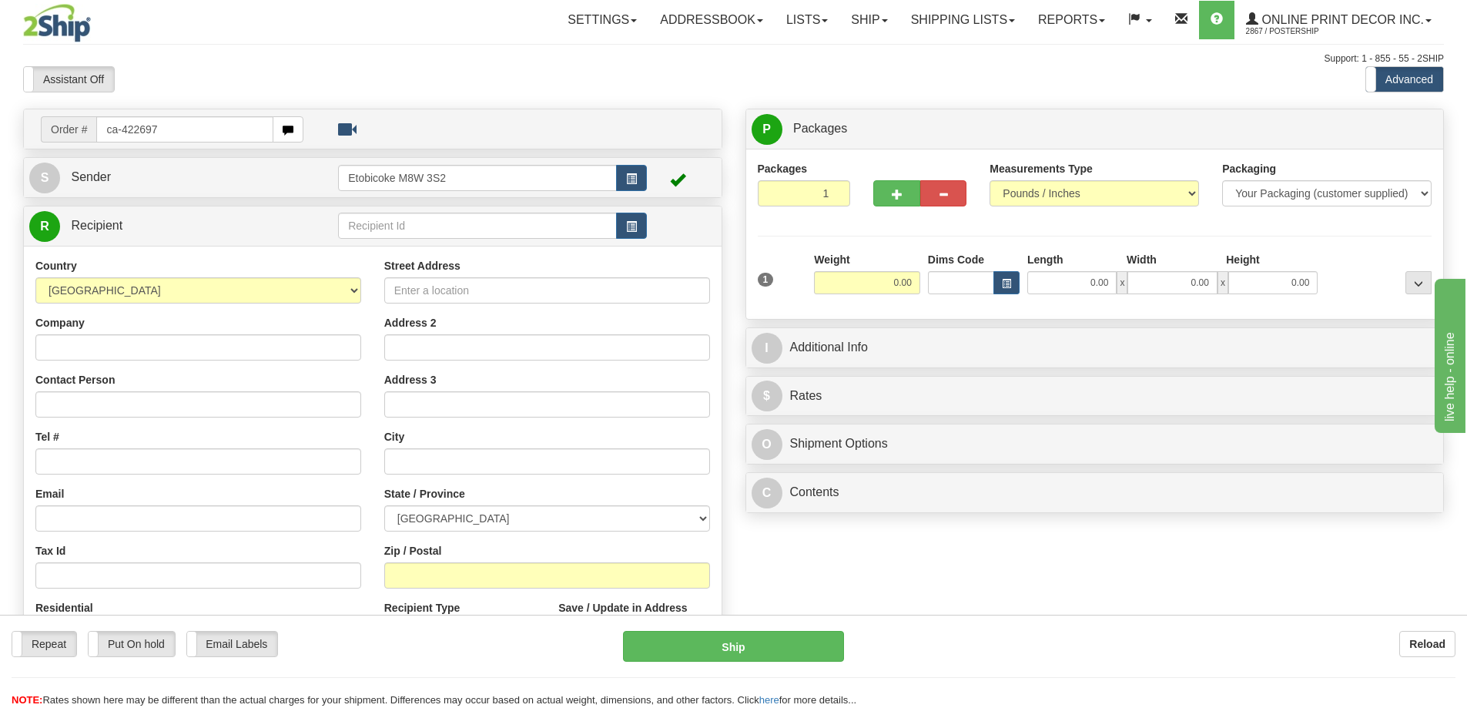
type input "ca-422697"
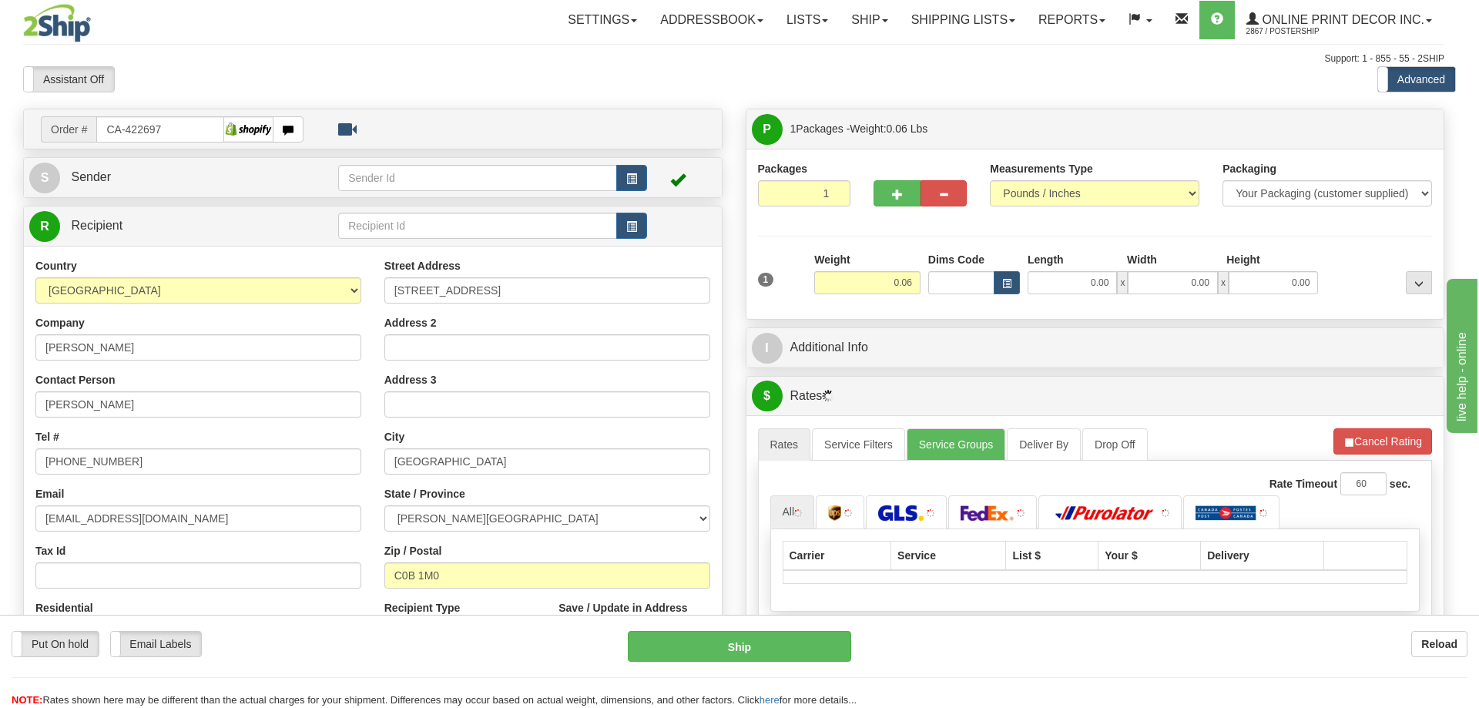
type input "[GEOGRAPHIC_DATA]"
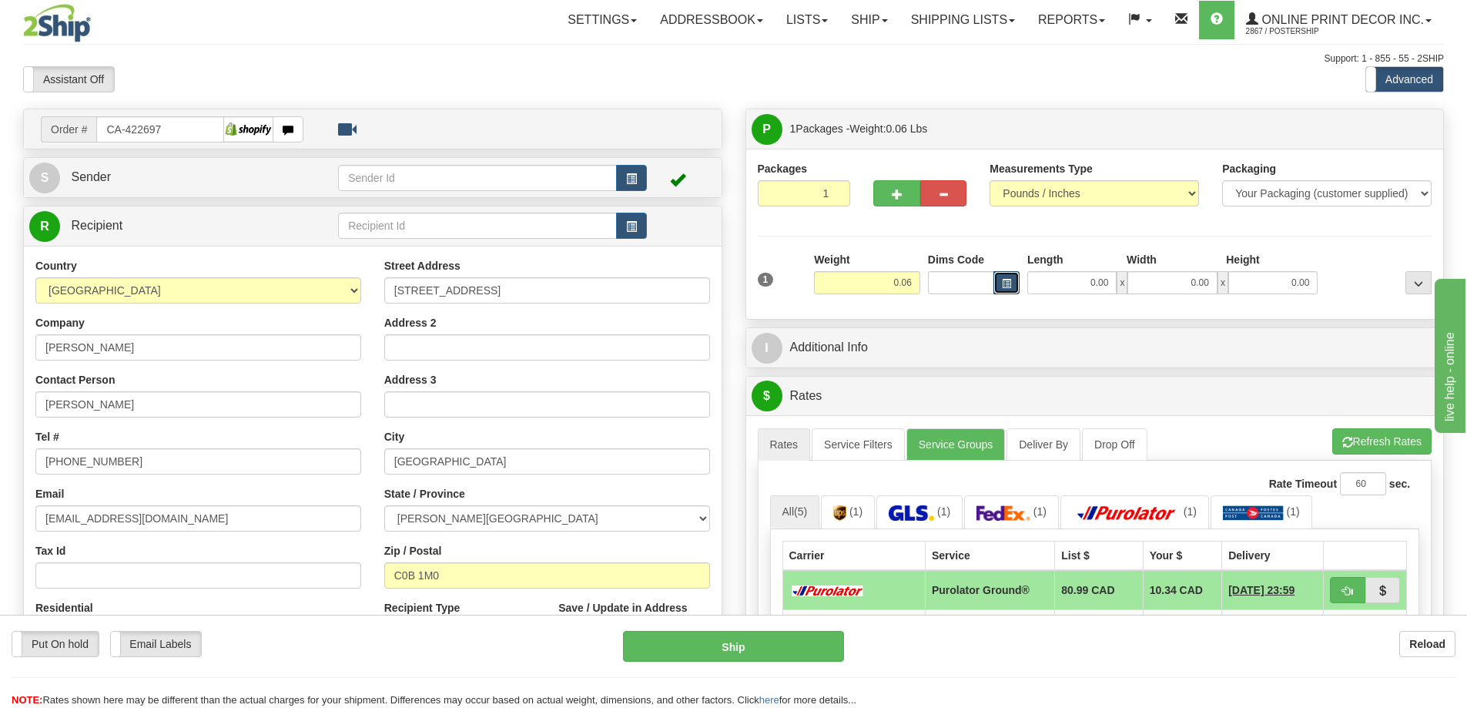
click at [1007, 285] on span "button" at bounding box center [1006, 284] width 9 height 8
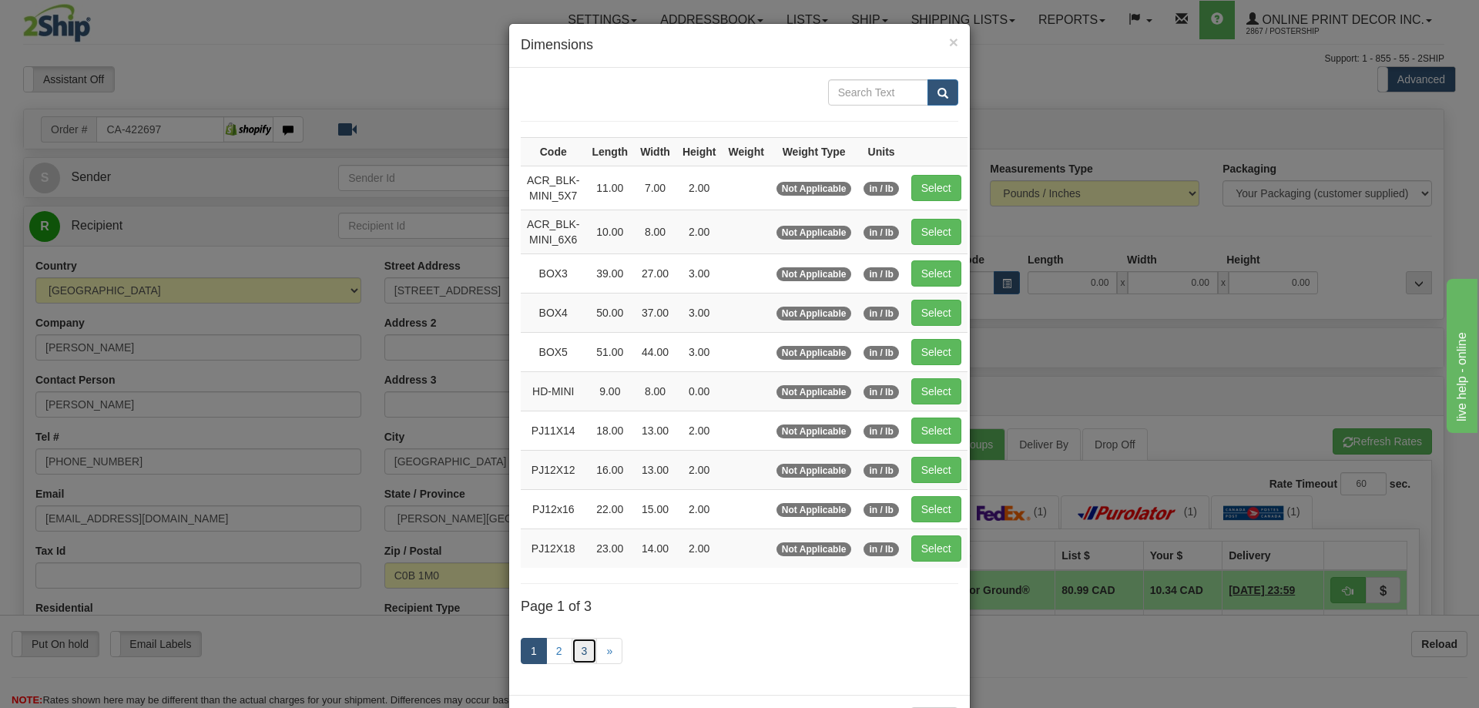
click at [577, 653] on link "3" at bounding box center [585, 651] width 26 height 26
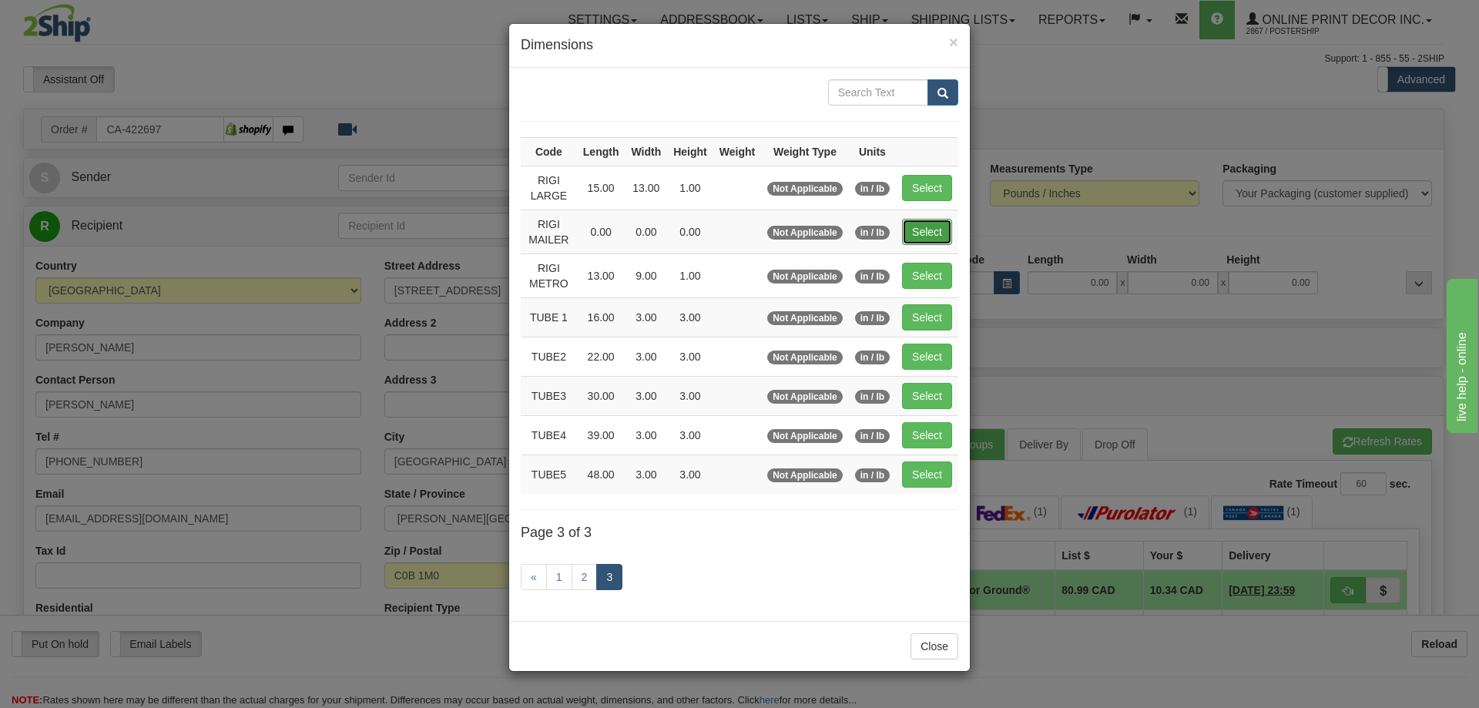
click at [927, 227] on button "Select" at bounding box center [927, 232] width 50 height 26
type input "RIGI MAILER"
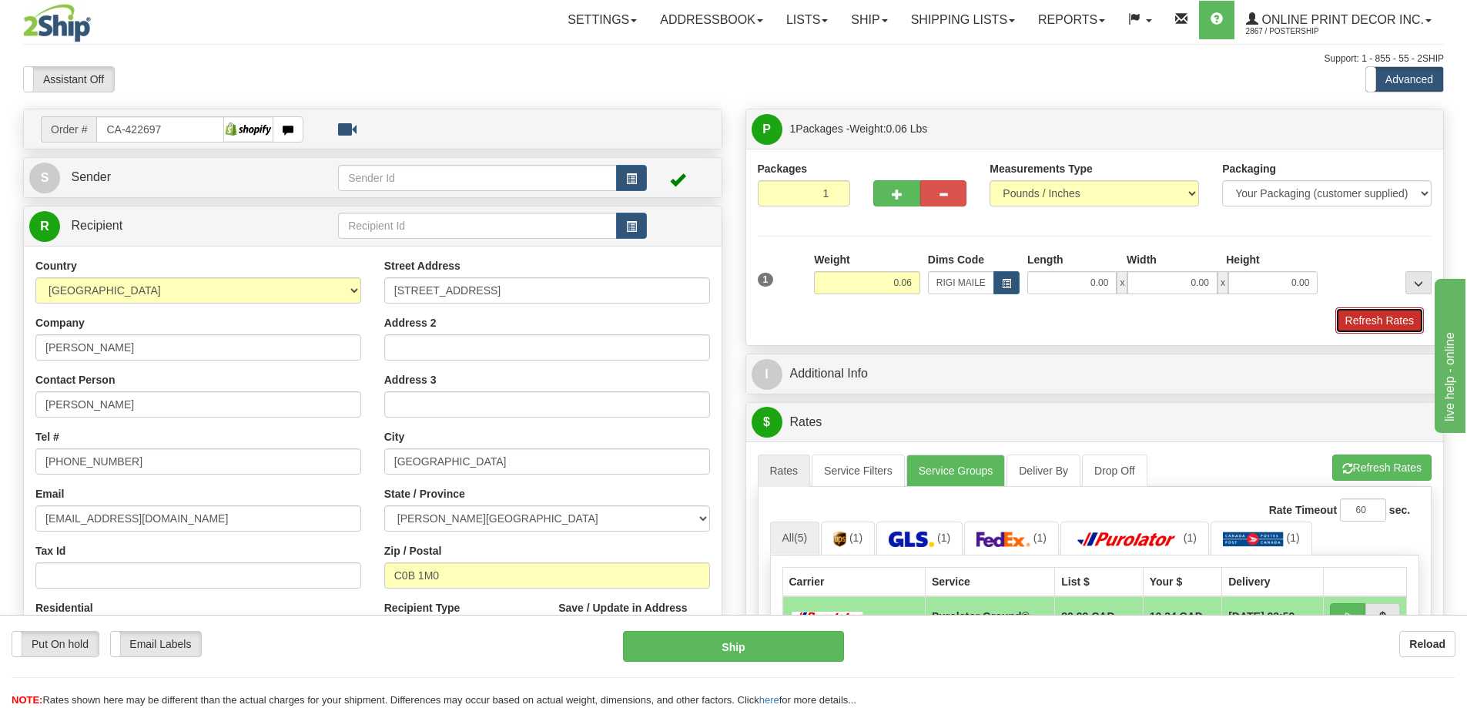
click at [1358, 320] on button "Refresh Rates" at bounding box center [1380, 320] width 89 height 26
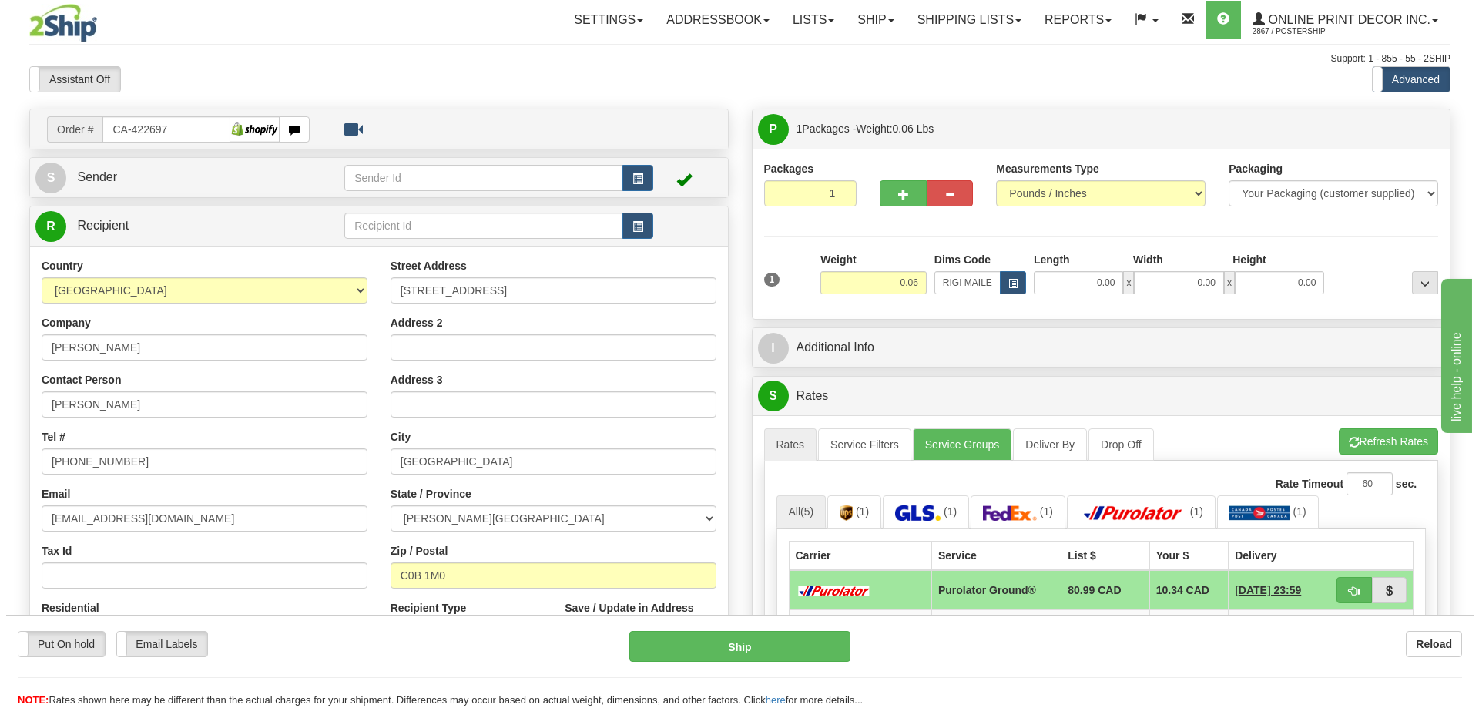
scroll to position [154, 0]
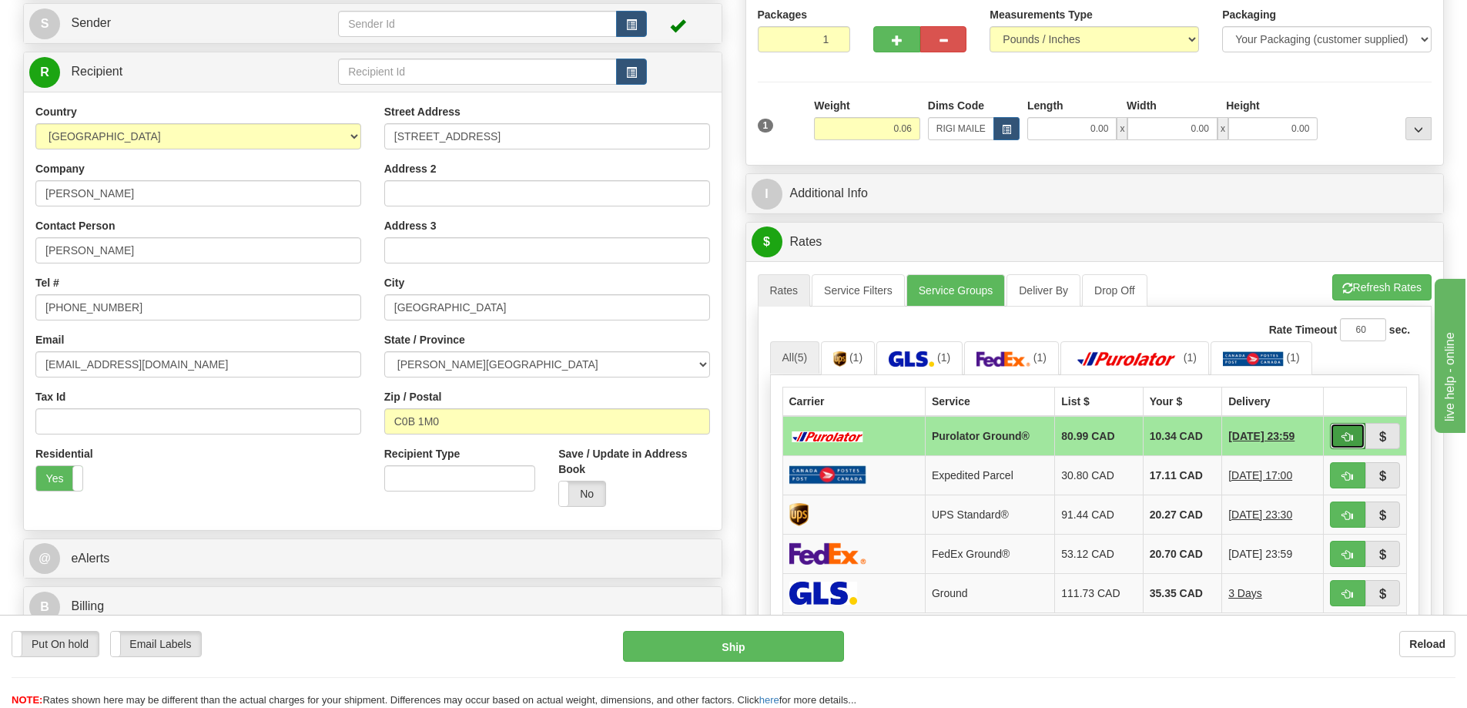
click at [1344, 435] on span "button" at bounding box center [1348, 437] width 11 height 10
type input "260"
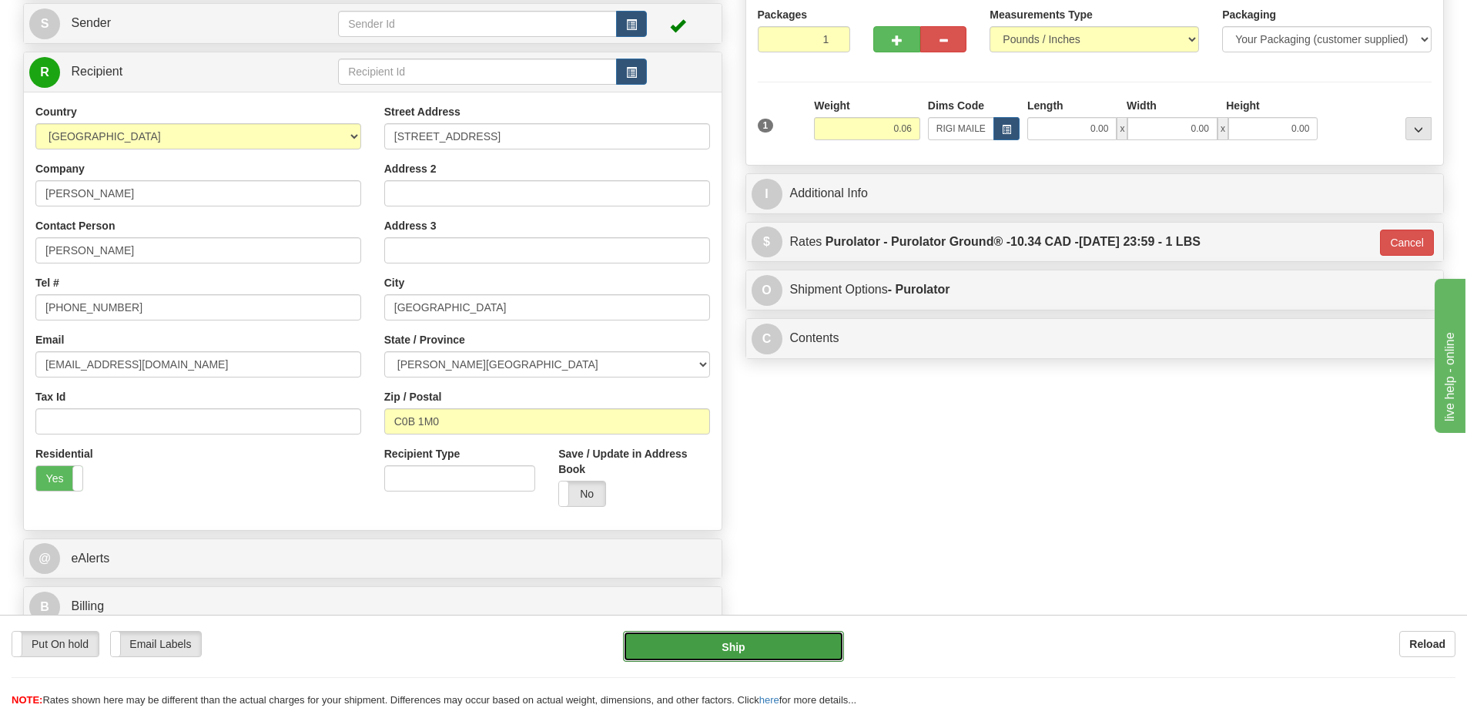
click at [762, 649] on button "Ship" at bounding box center [733, 646] width 221 height 31
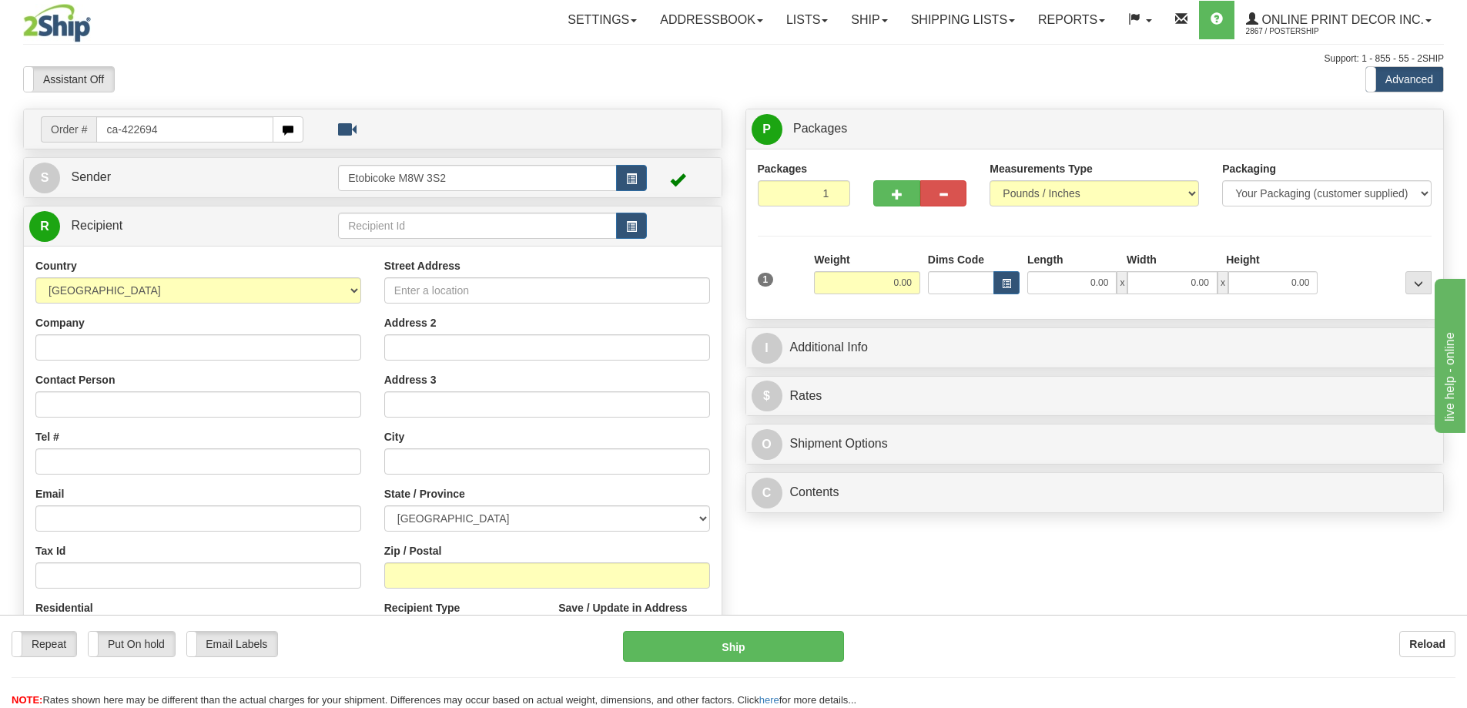
type input "ca-422694"
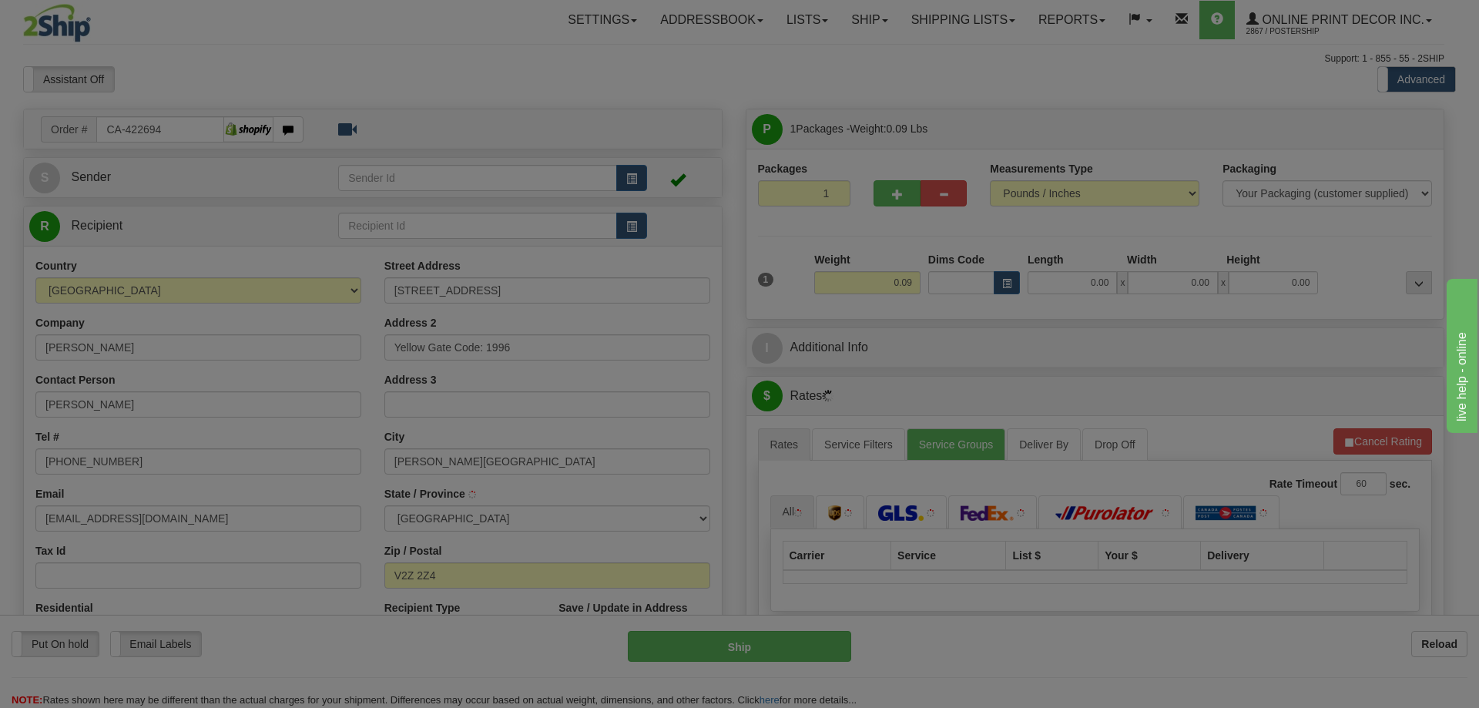
type input "[PERSON_NAME]"
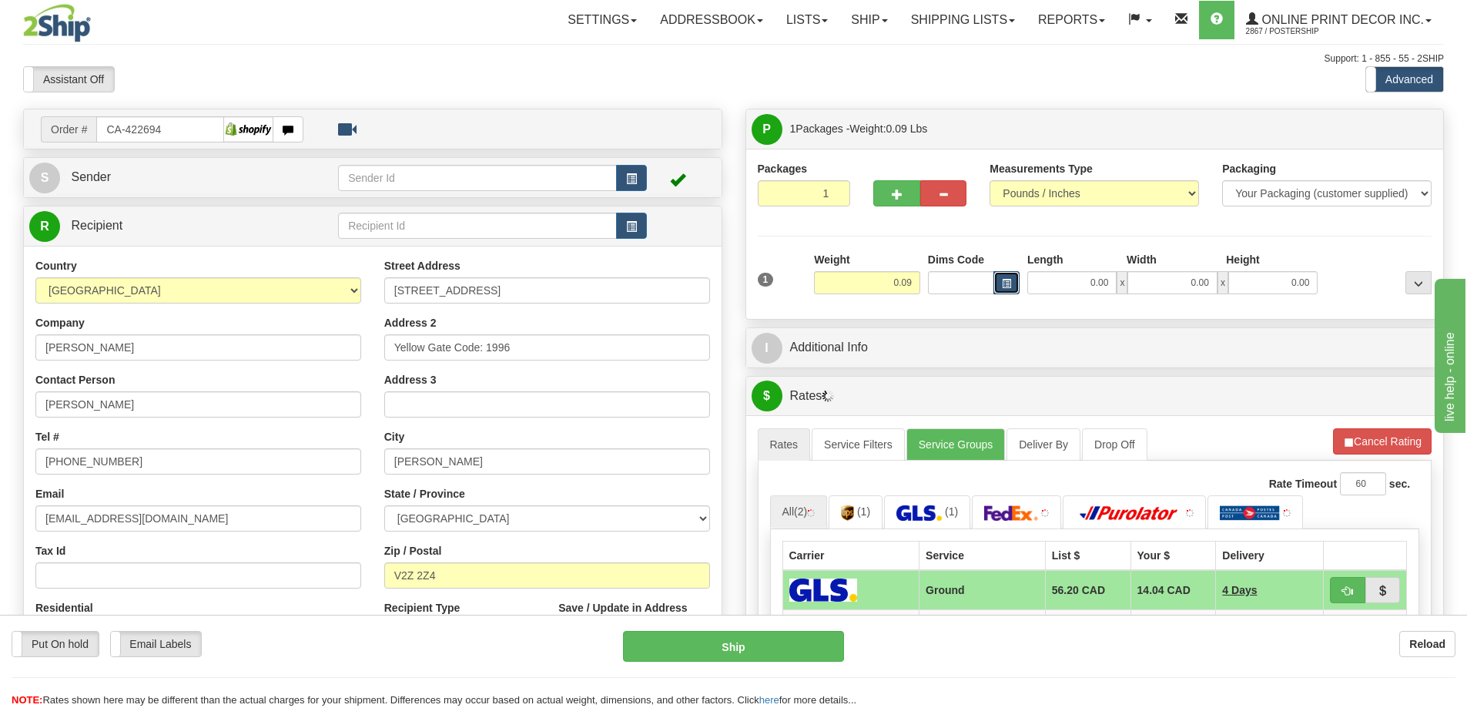
click at [998, 280] on button "button" at bounding box center [1007, 282] width 26 height 23
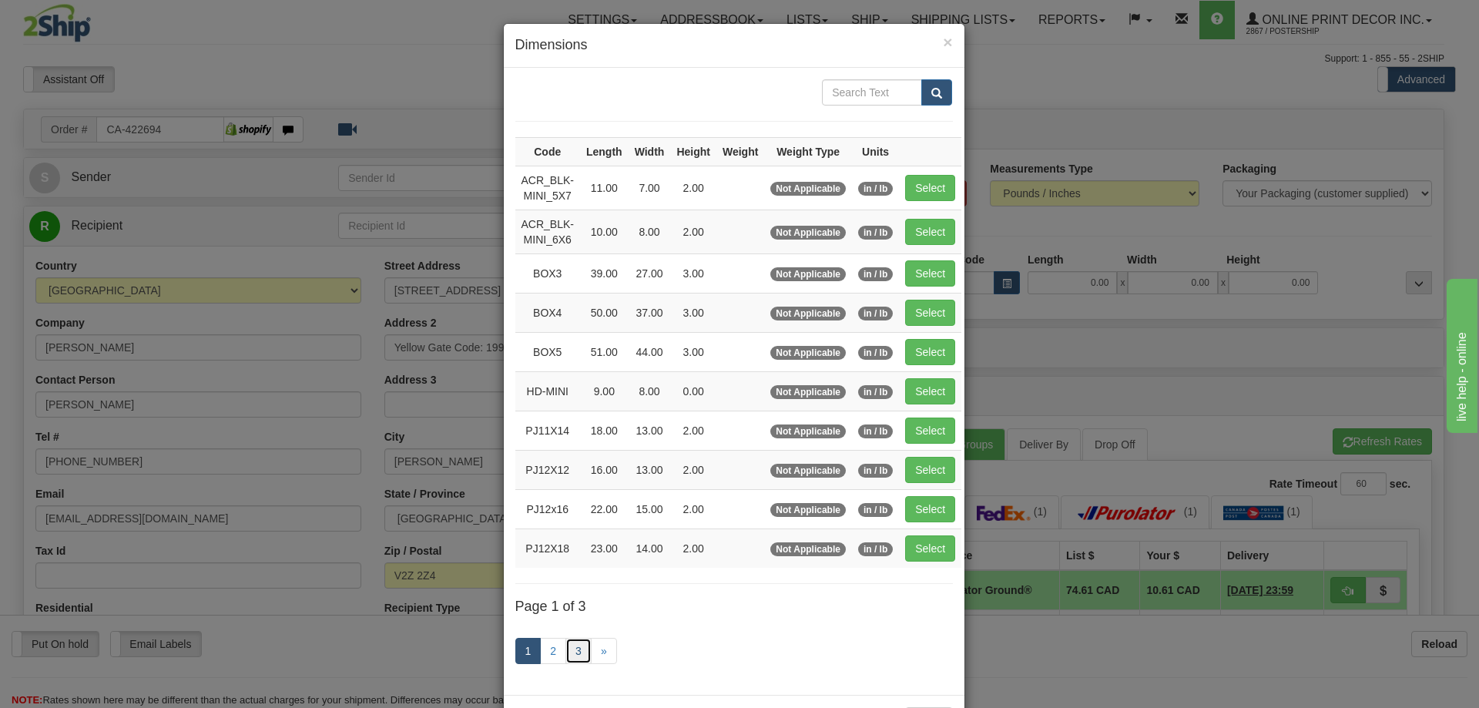
click at [568, 648] on link "3" at bounding box center [578, 651] width 26 height 26
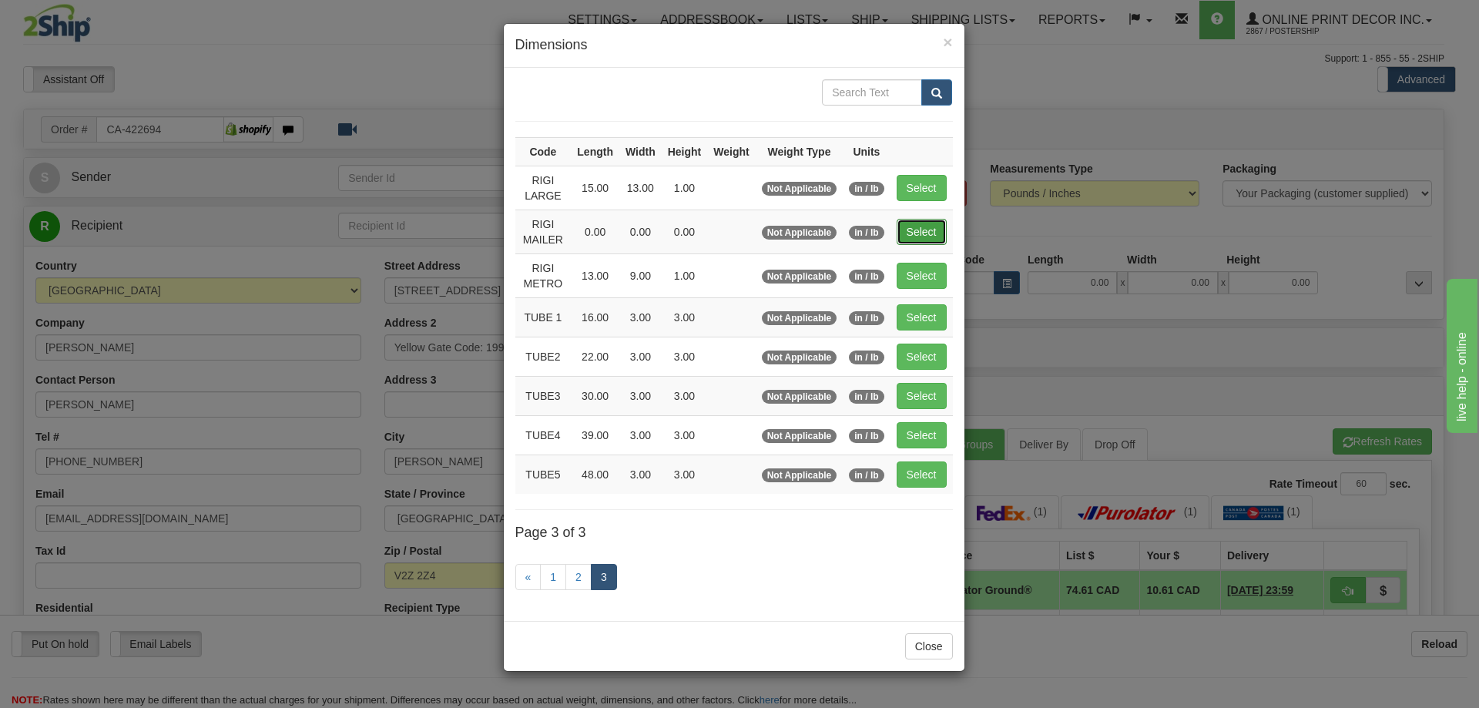
click at [931, 226] on button "Select" at bounding box center [922, 232] width 50 height 26
type input "RIGI MAILER"
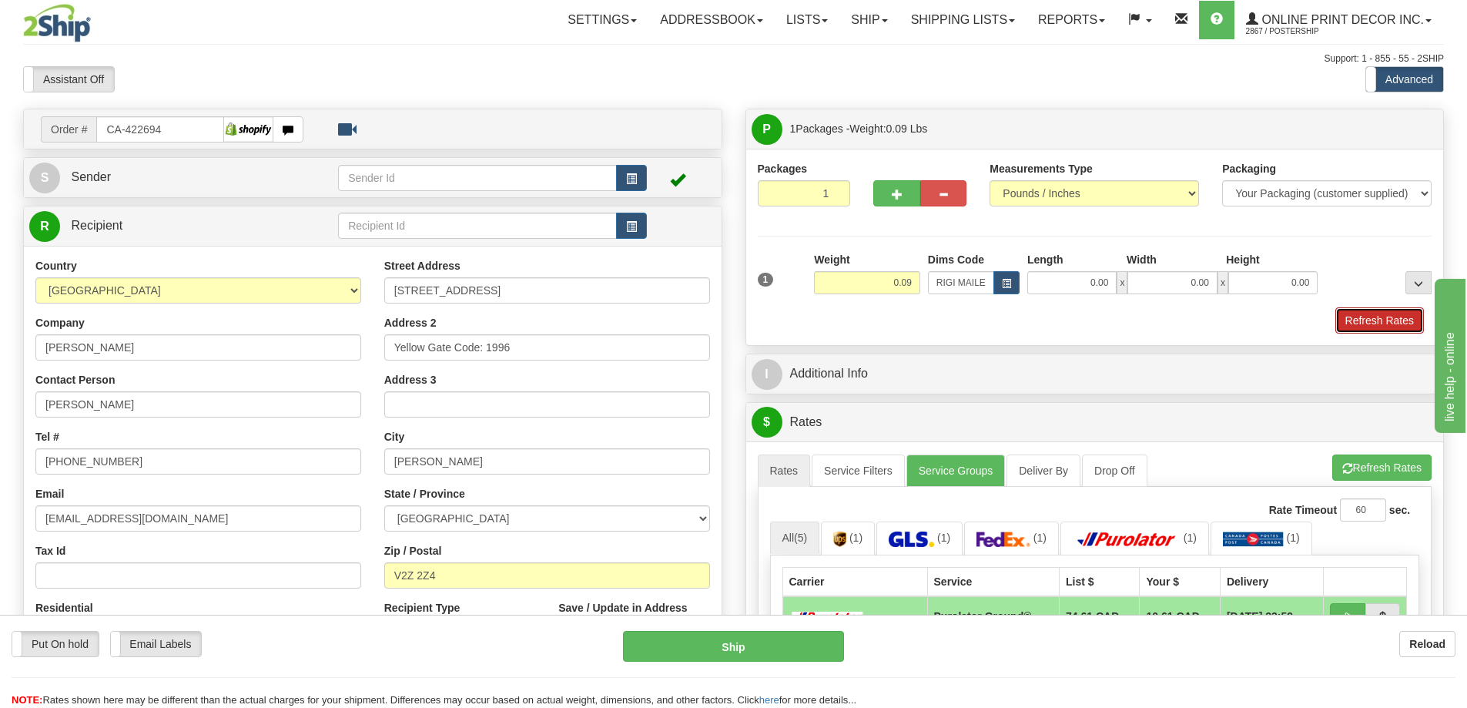
click at [1391, 318] on button "Refresh Rates" at bounding box center [1380, 320] width 89 height 26
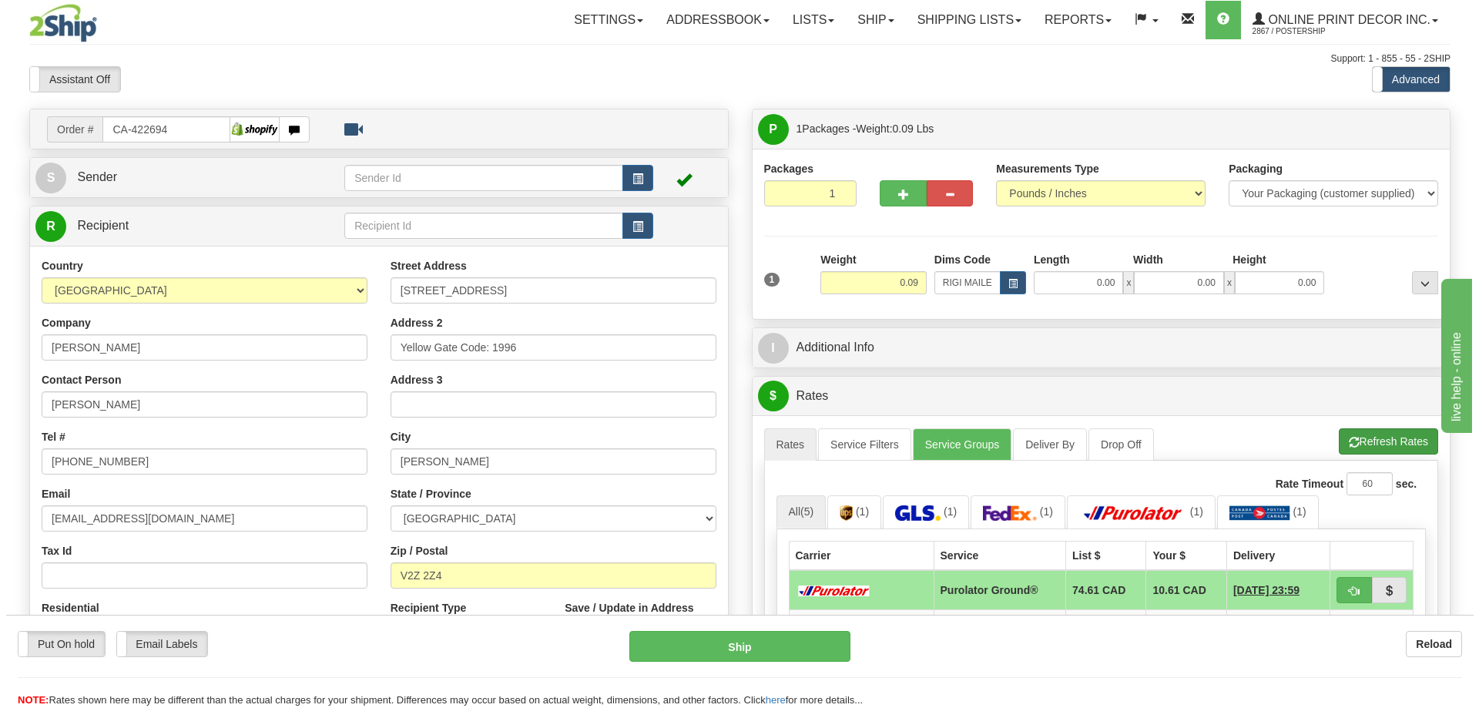
scroll to position [154, 0]
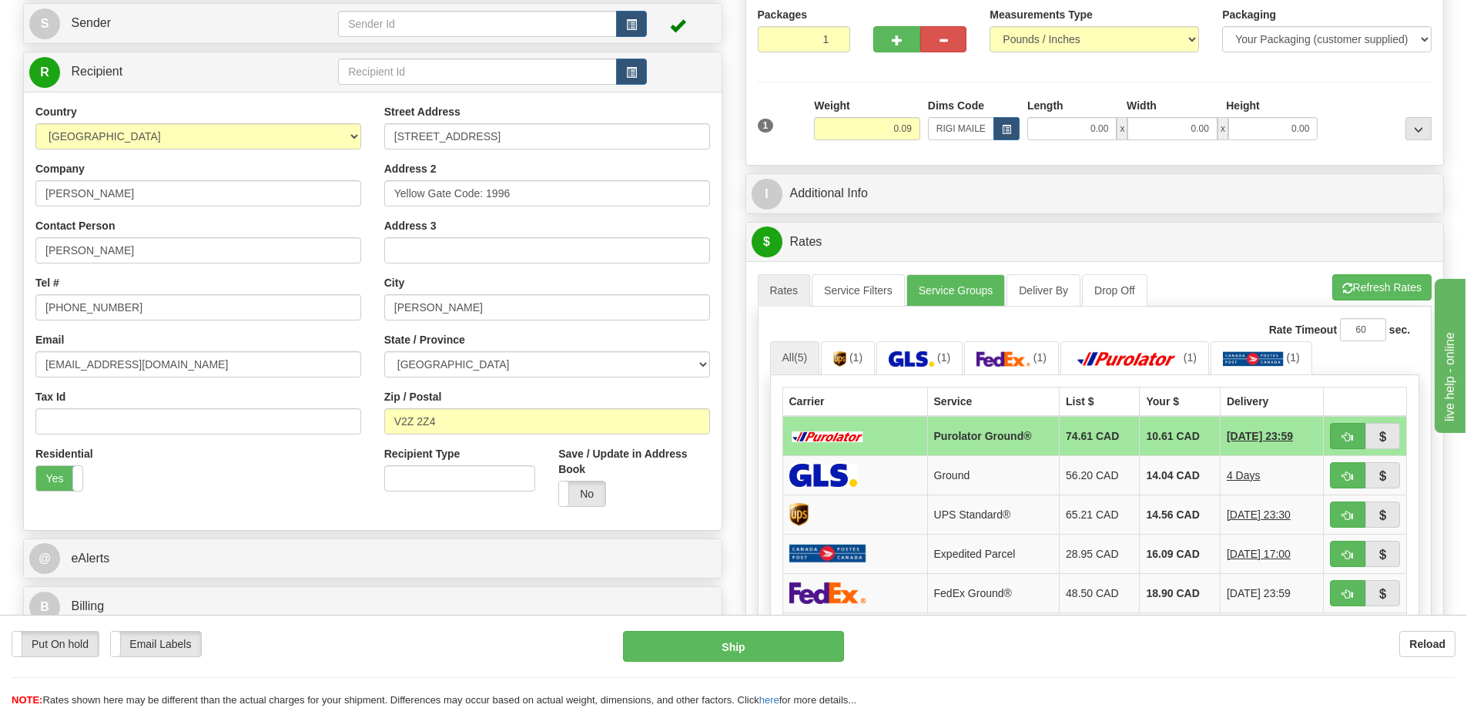
click at [1343, 421] on td at bounding box center [1365, 436] width 83 height 40
click at [1346, 430] on button "button" at bounding box center [1347, 436] width 35 height 26
type input "260"
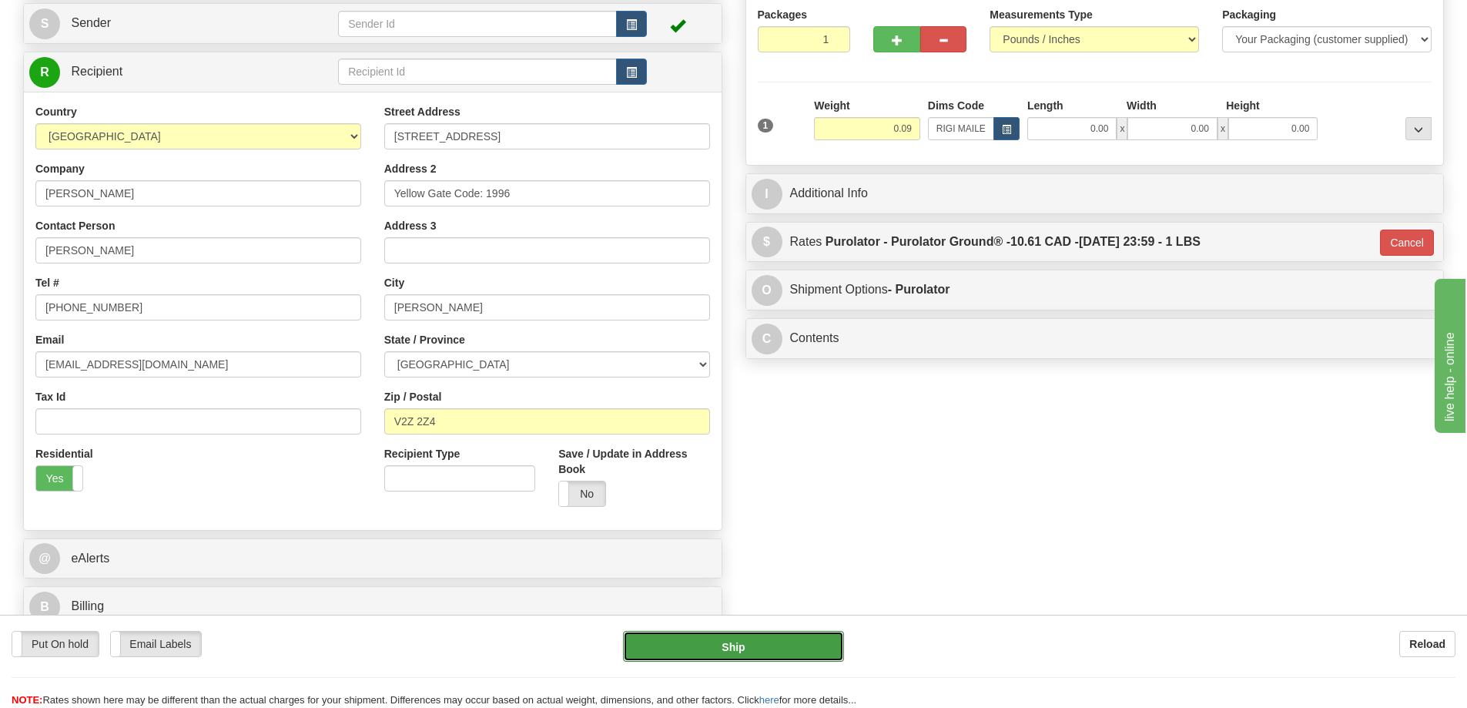
click at [756, 649] on button "Ship" at bounding box center [733, 646] width 221 height 31
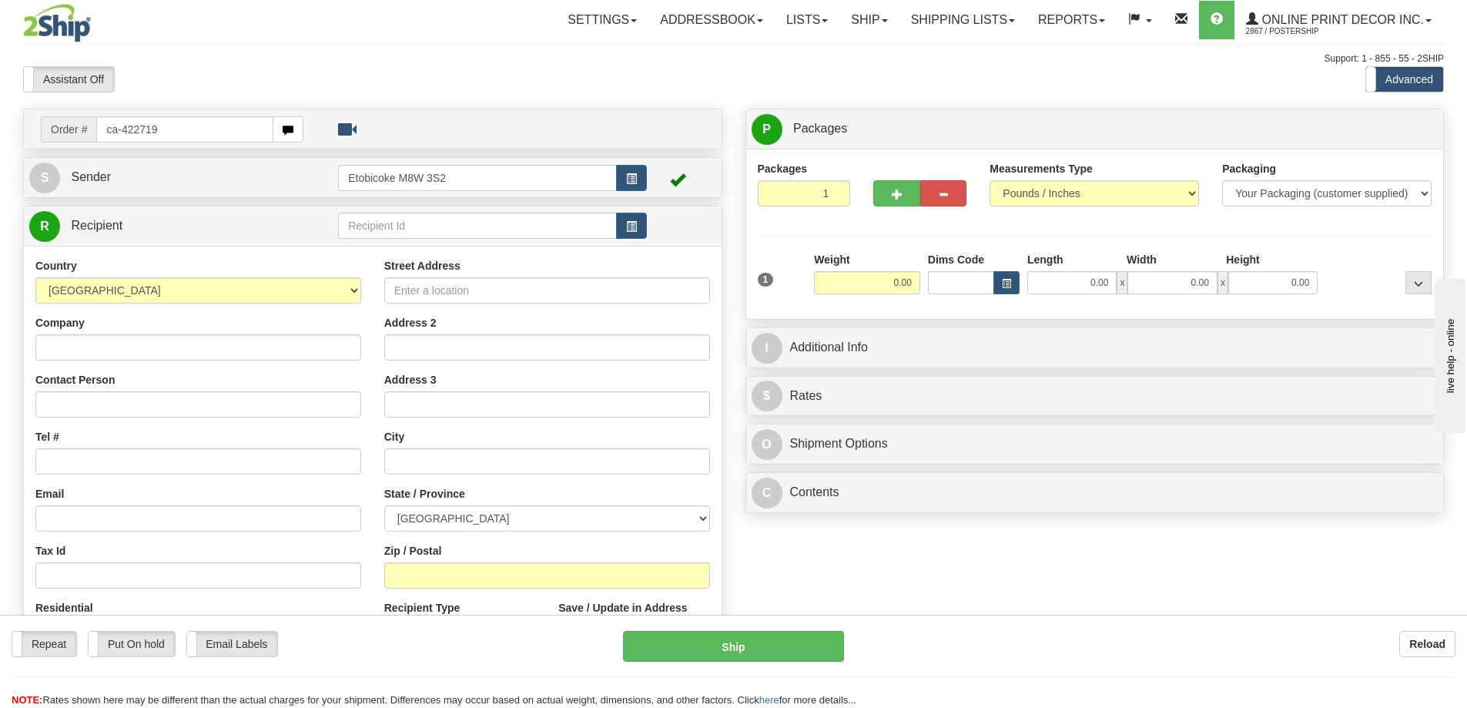
type input "ca-422719"
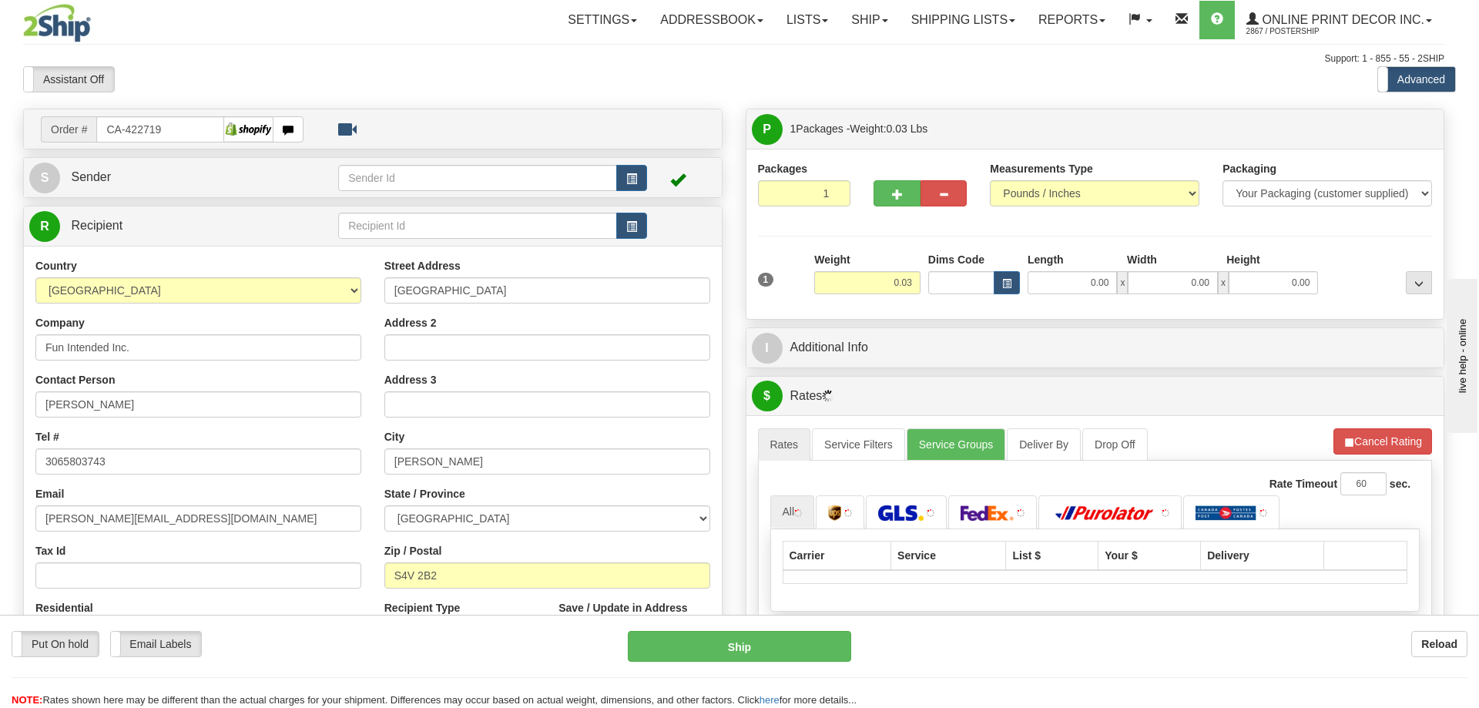
type input "[PERSON_NAME]"
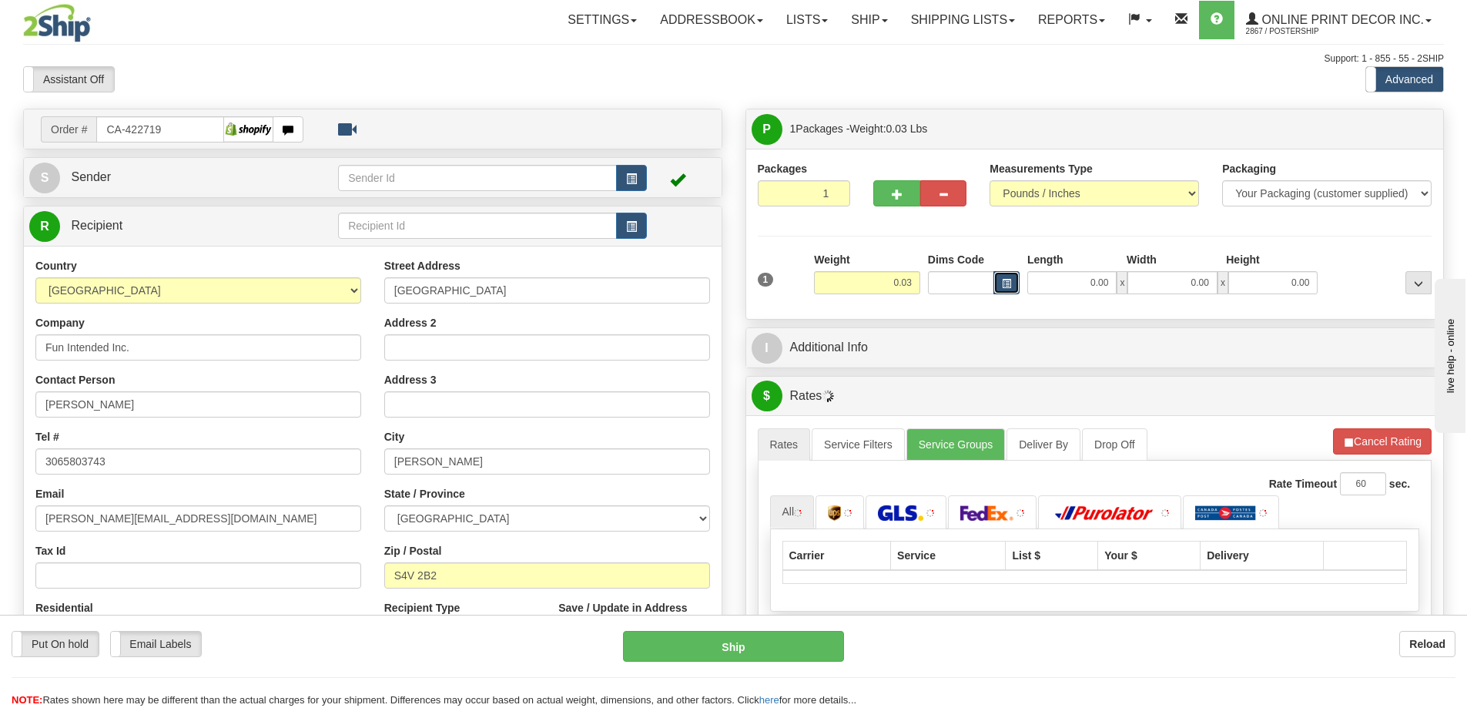
click at [1010, 284] on span "button" at bounding box center [1006, 284] width 9 height 8
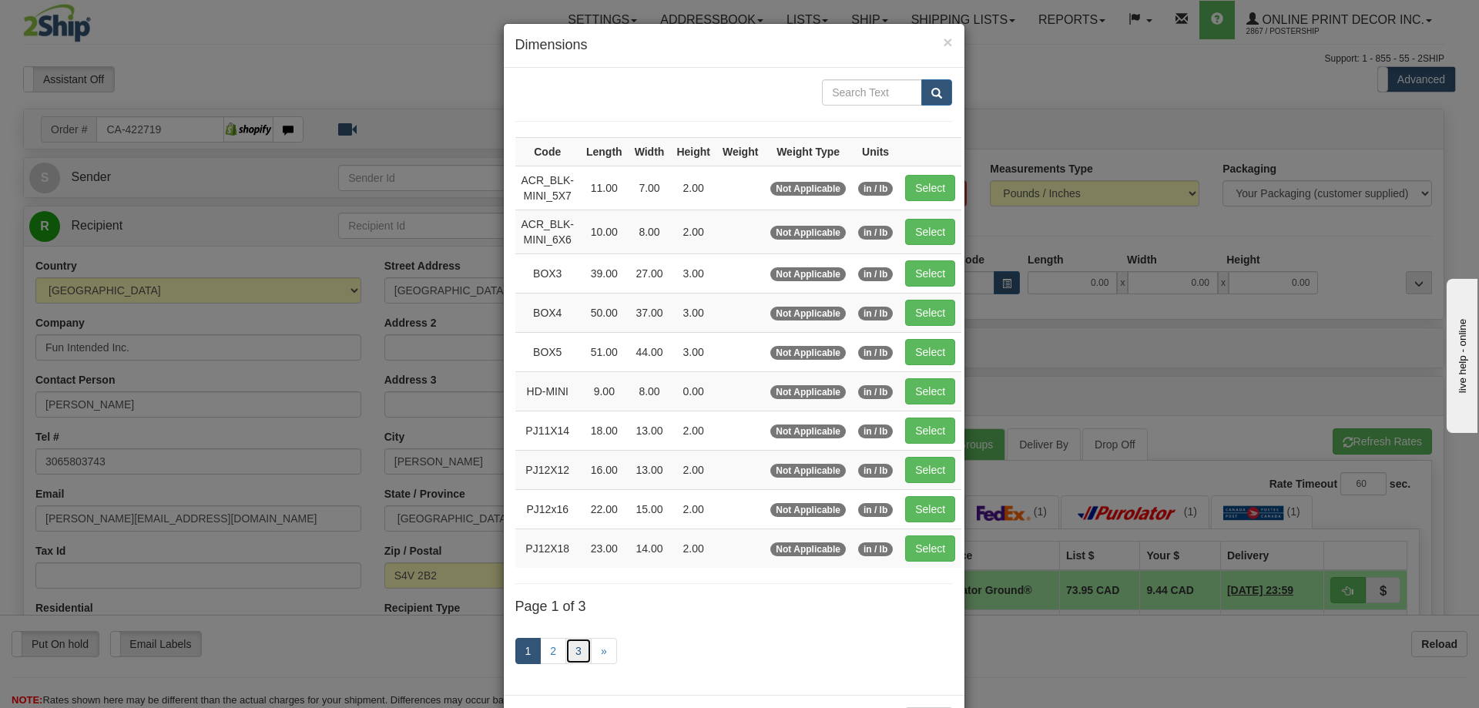
click at [565, 652] on link "3" at bounding box center [578, 651] width 26 height 26
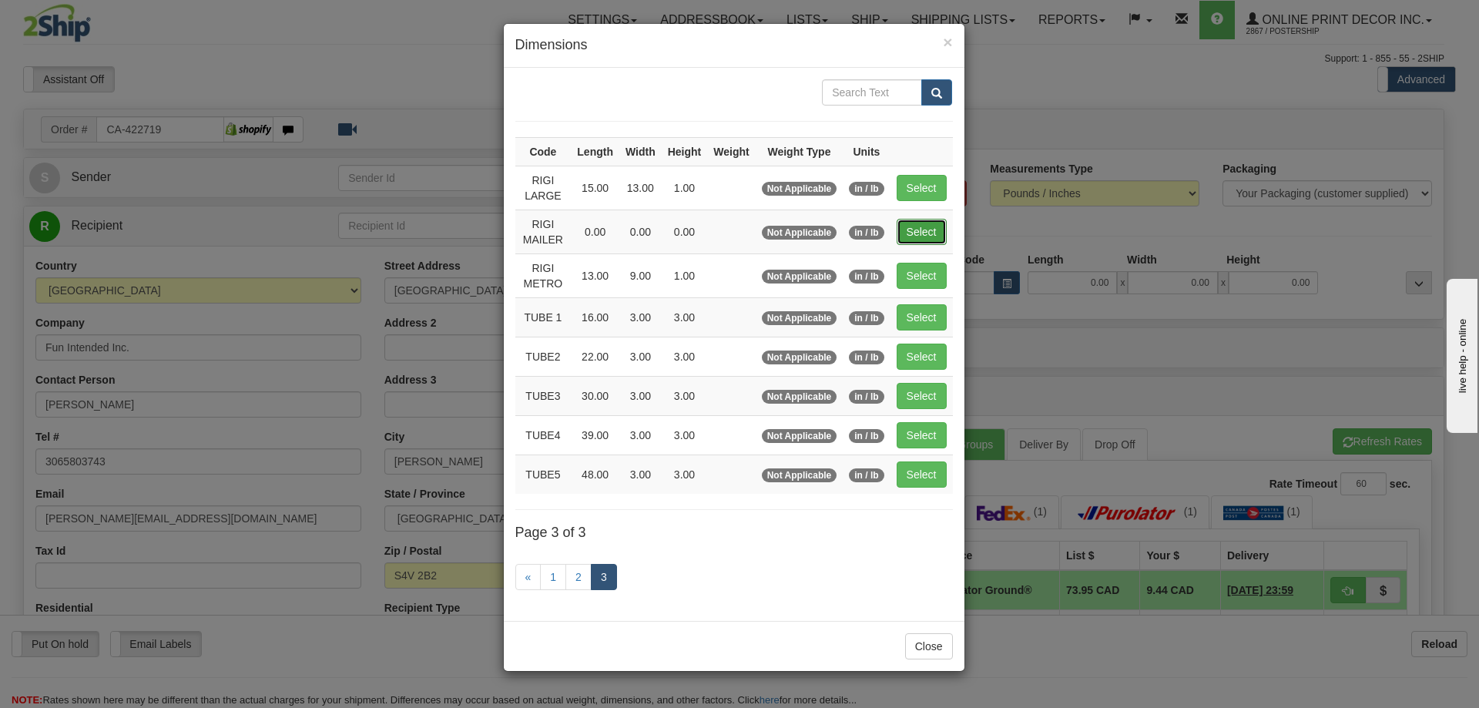
click at [921, 230] on button "Select" at bounding box center [922, 232] width 50 height 26
type input "RIGI MAILER"
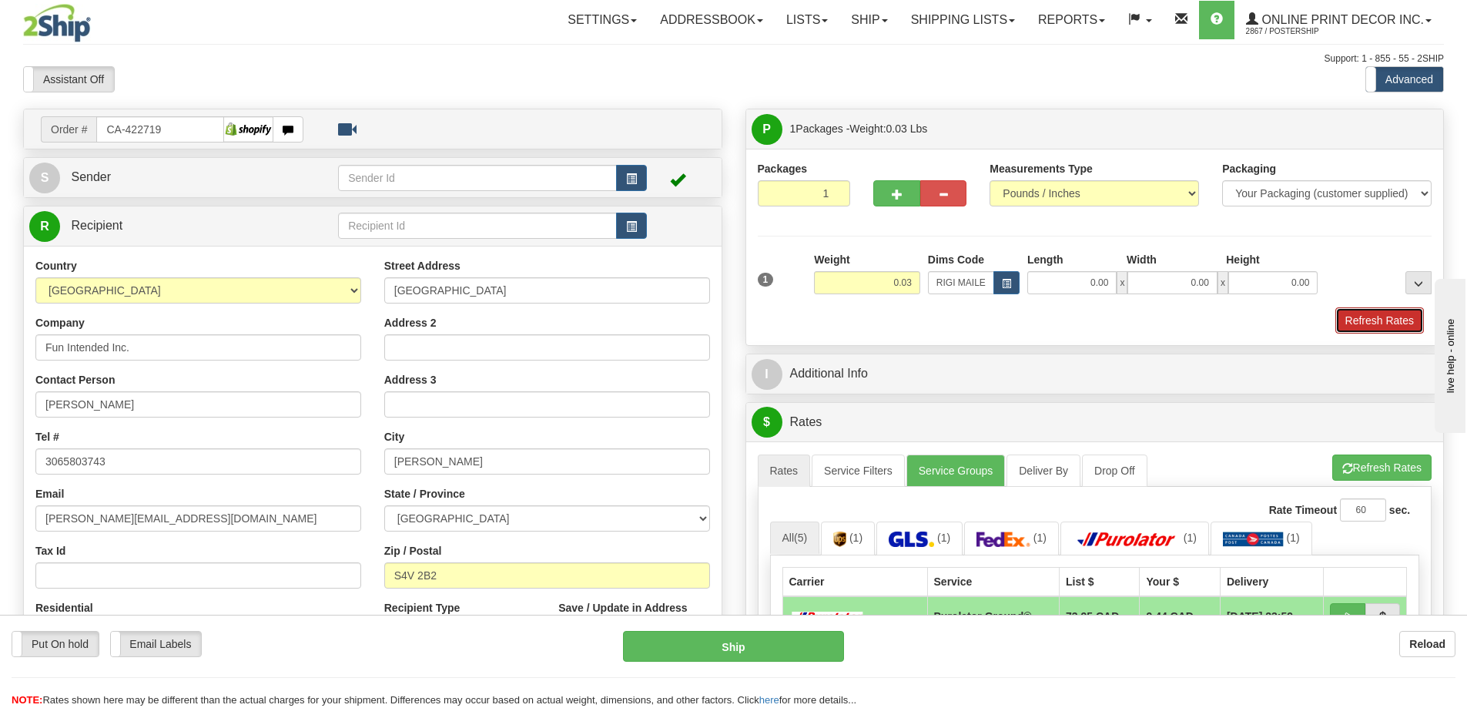
click at [1363, 315] on button "Refresh Rates" at bounding box center [1380, 320] width 89 height 26
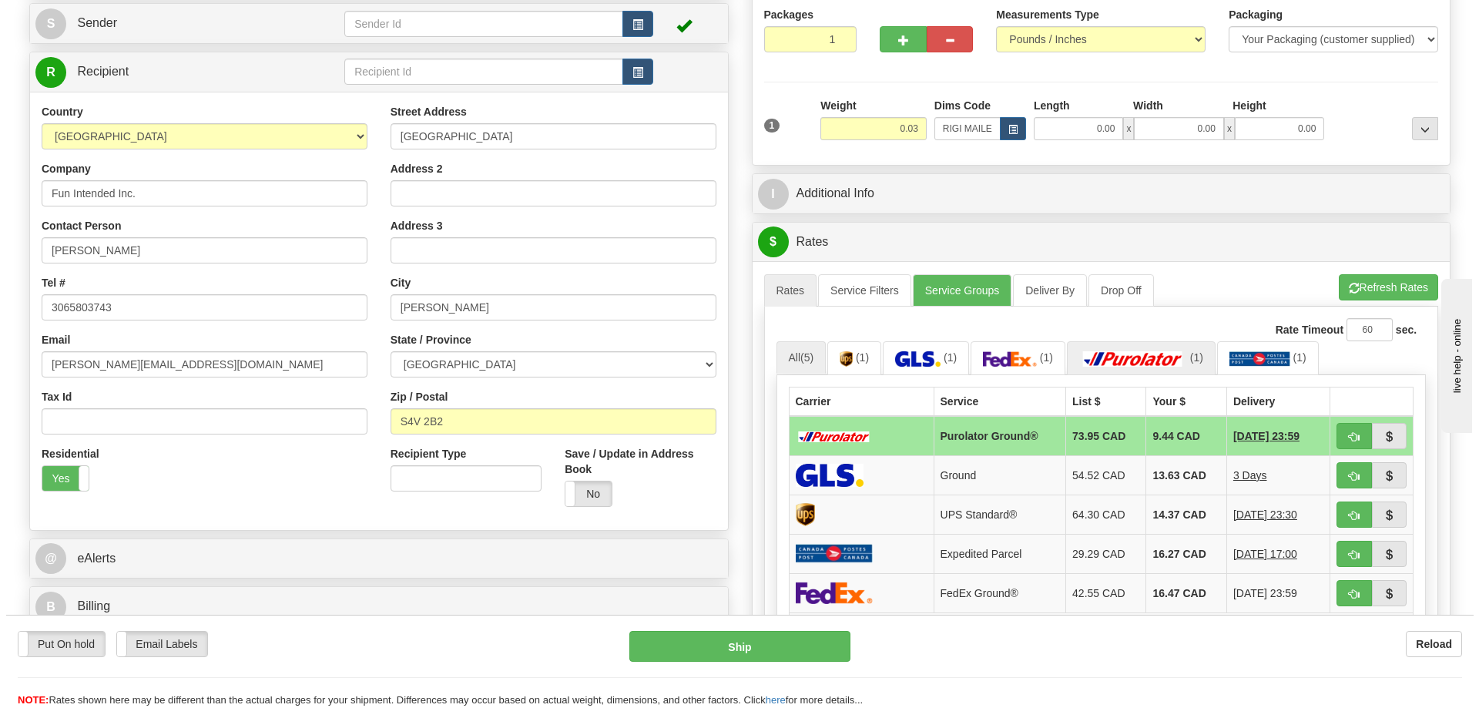
scroll to position [231, 0]
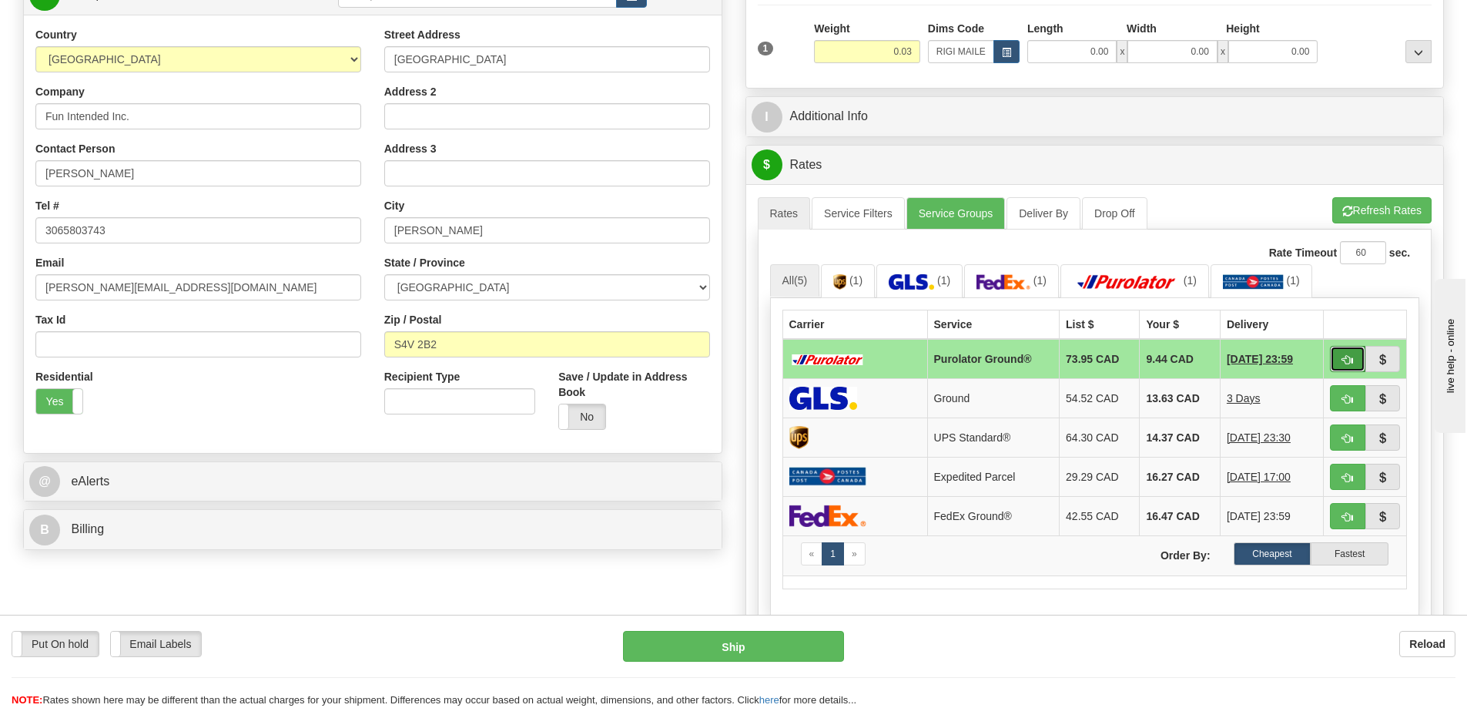
click at [1336, 358] on button "button" at bounding box center [1347, 359] width 35 height 26
type input "260"
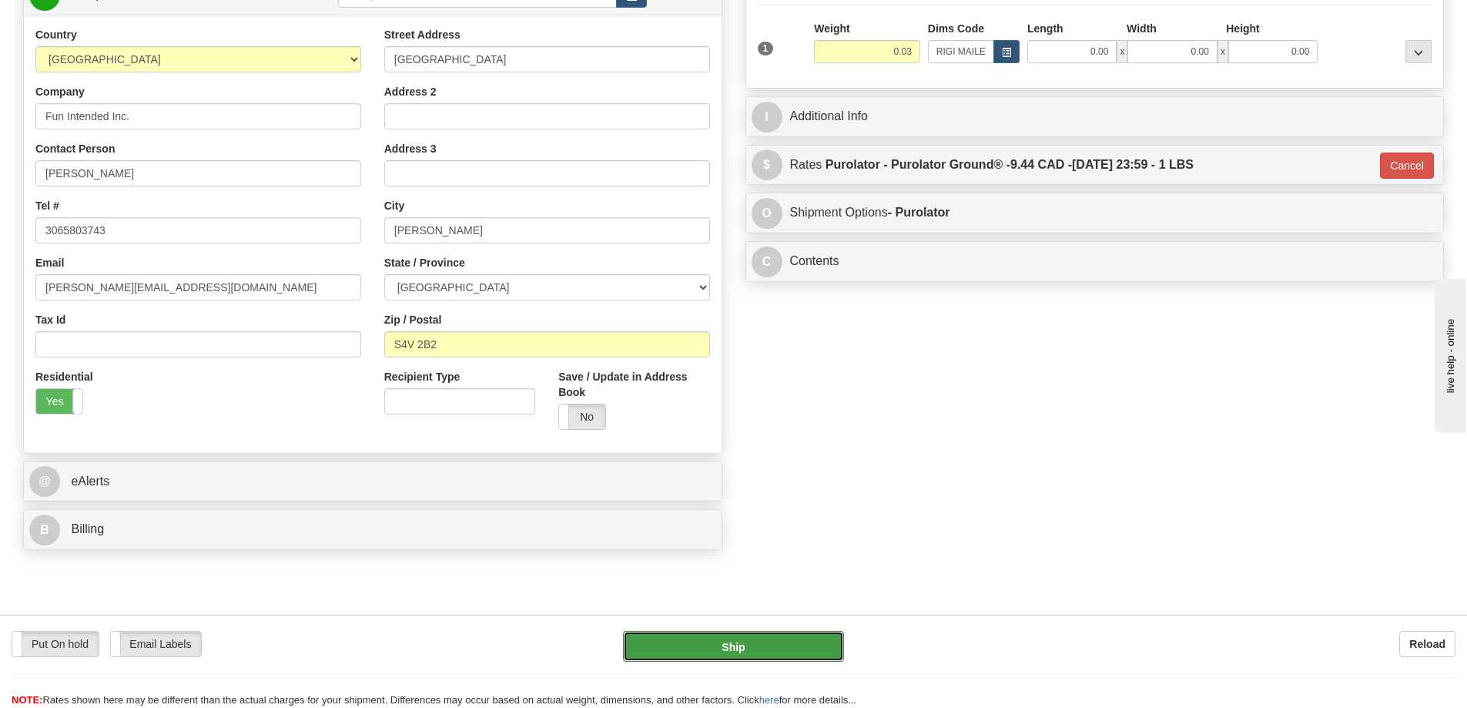
click at [802, 643] on button "Ship" at bounding box center [733, 646] width 221 height 31
